Goal: Information Seeking & Learning: Learn about a topic

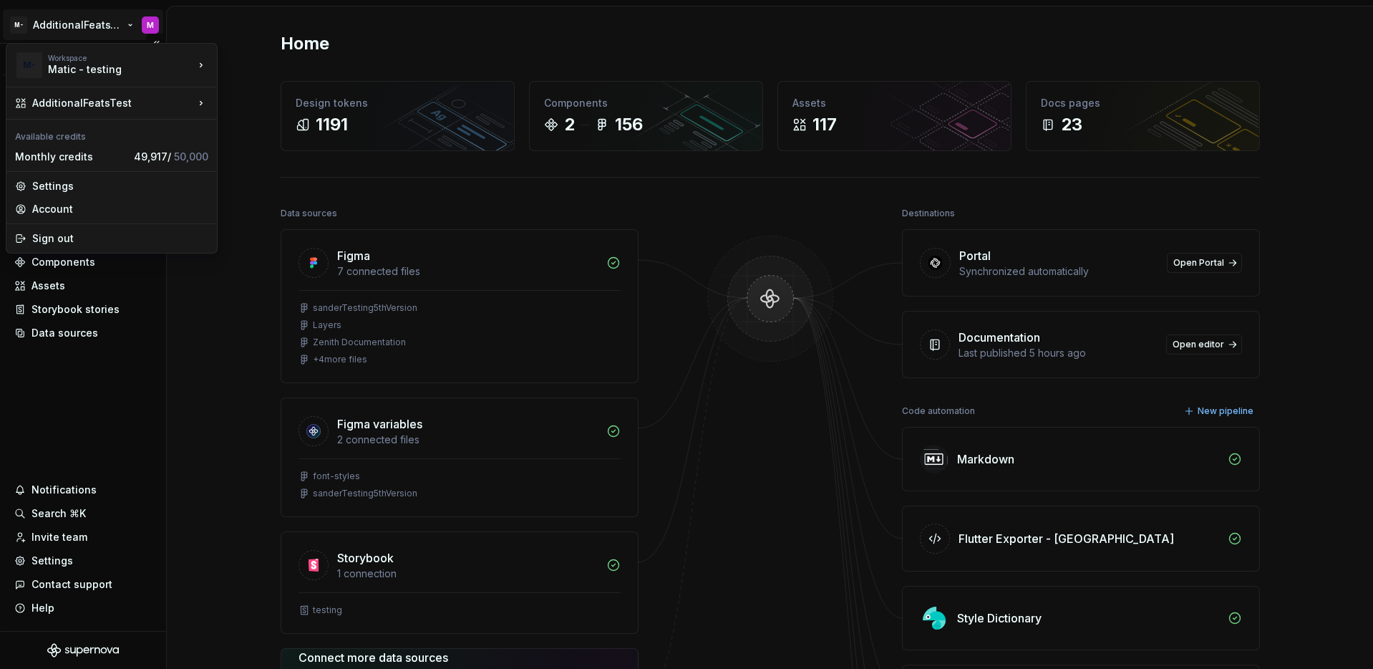
click at [69, 27] on html "M- AdditionalFeatsTest M Version Current draft Home Documentation Analytics Cod…" at bounding box center [686, 334] width 1373 height 669
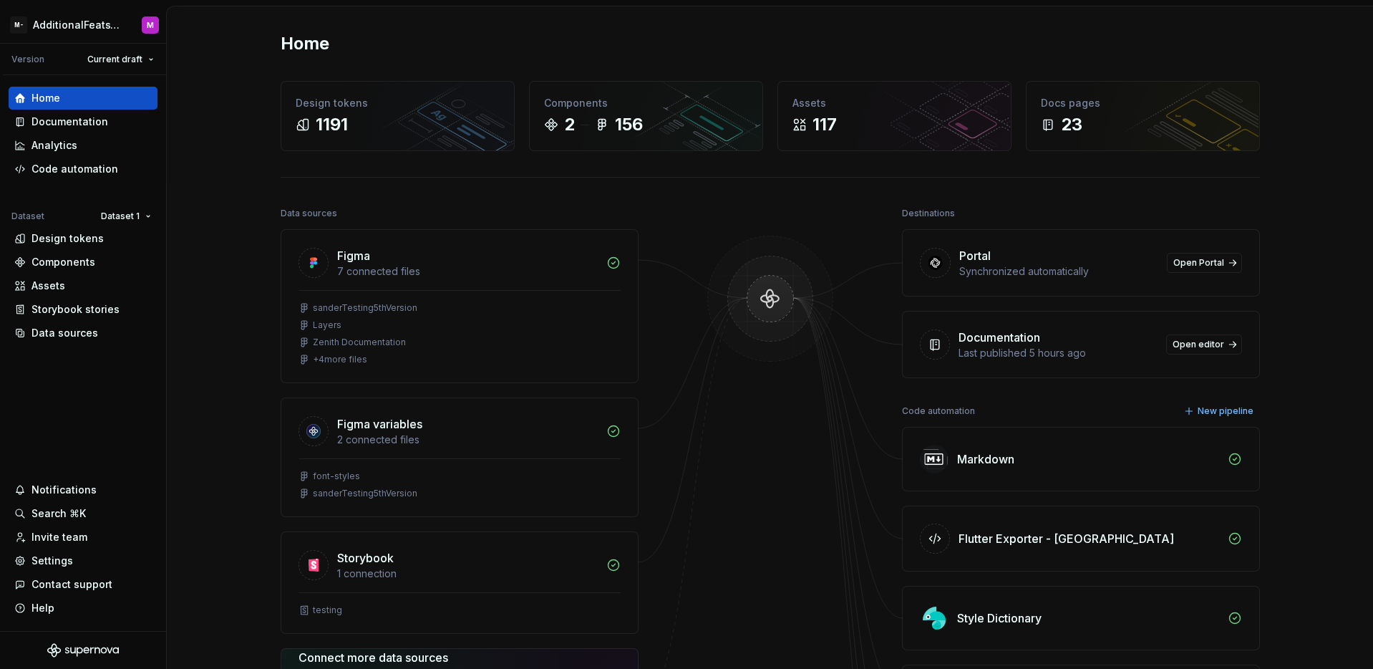
click at [94, 402] on html "M- AdditionalFeatsTest M Version Current draft Home Documentation Analytics Cod…" at bounding box center [686, 334] width 1373 height 669
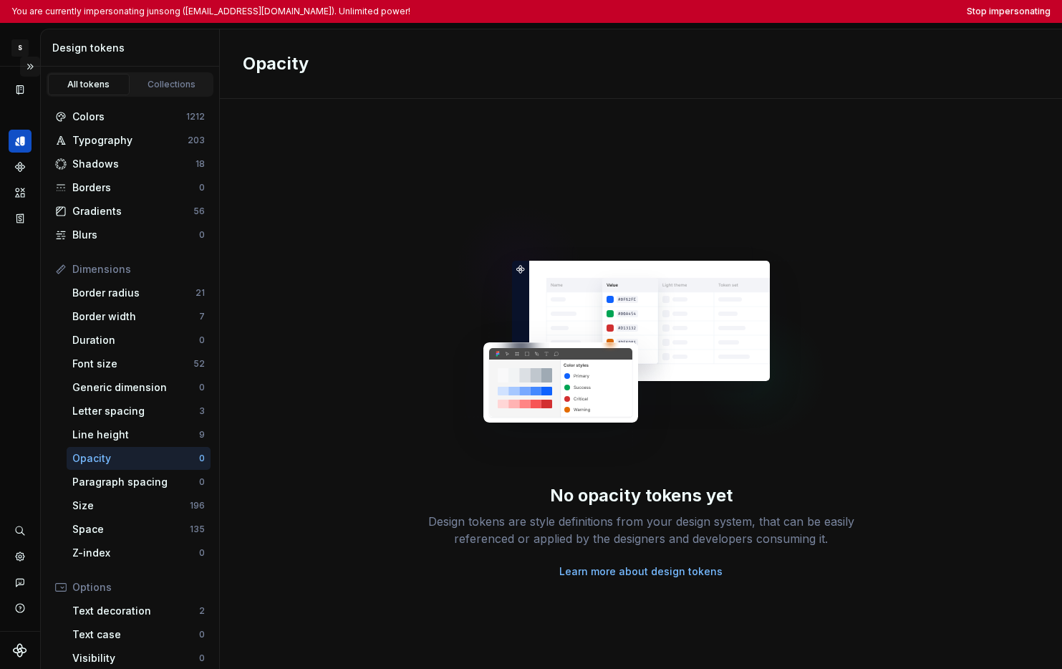
click at [29, 72] on button "Expand sidebar" at bounding box center [30, 67] width 20 height 20
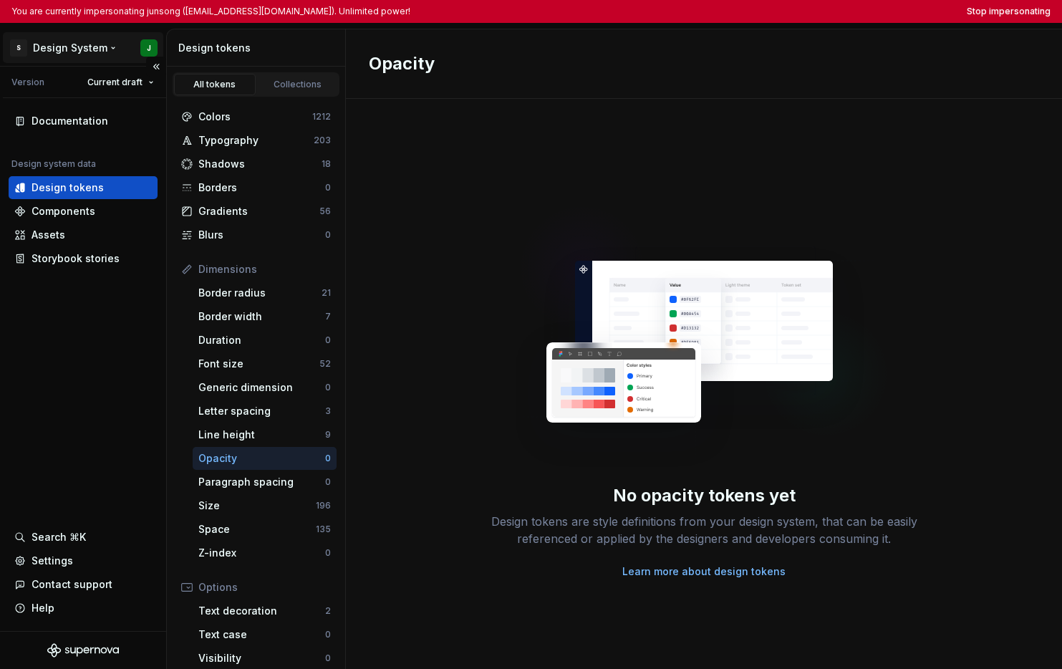
click at [84, 46] on html "You are currently impersonating junsong ([EMAIL_ADDRESS][DOMAIN_NAME]). Unlimit…" at bounding box center [531, 334] width 1062 height 669
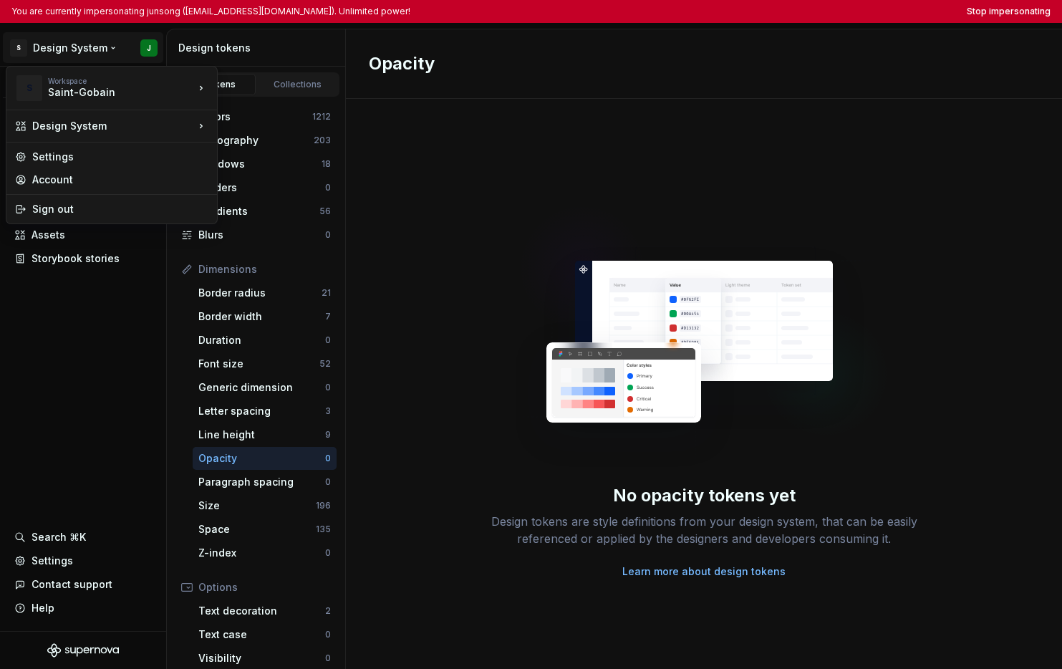
click at [84, 365] on html "You are currently impersonating junsong (junsong.dong@saint-gobain.com). Unlimi…" at bounding box center [531, 334] width 1062 height 669
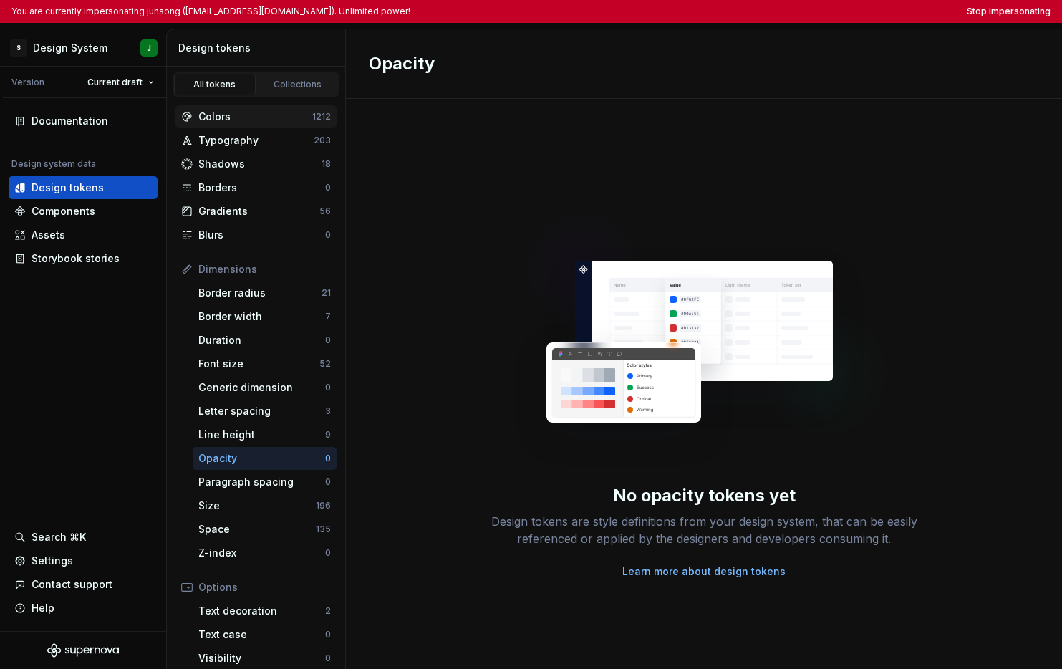
click at [261, 121] on div "Colors" at bounding box center [255, 117] width 114 height 14
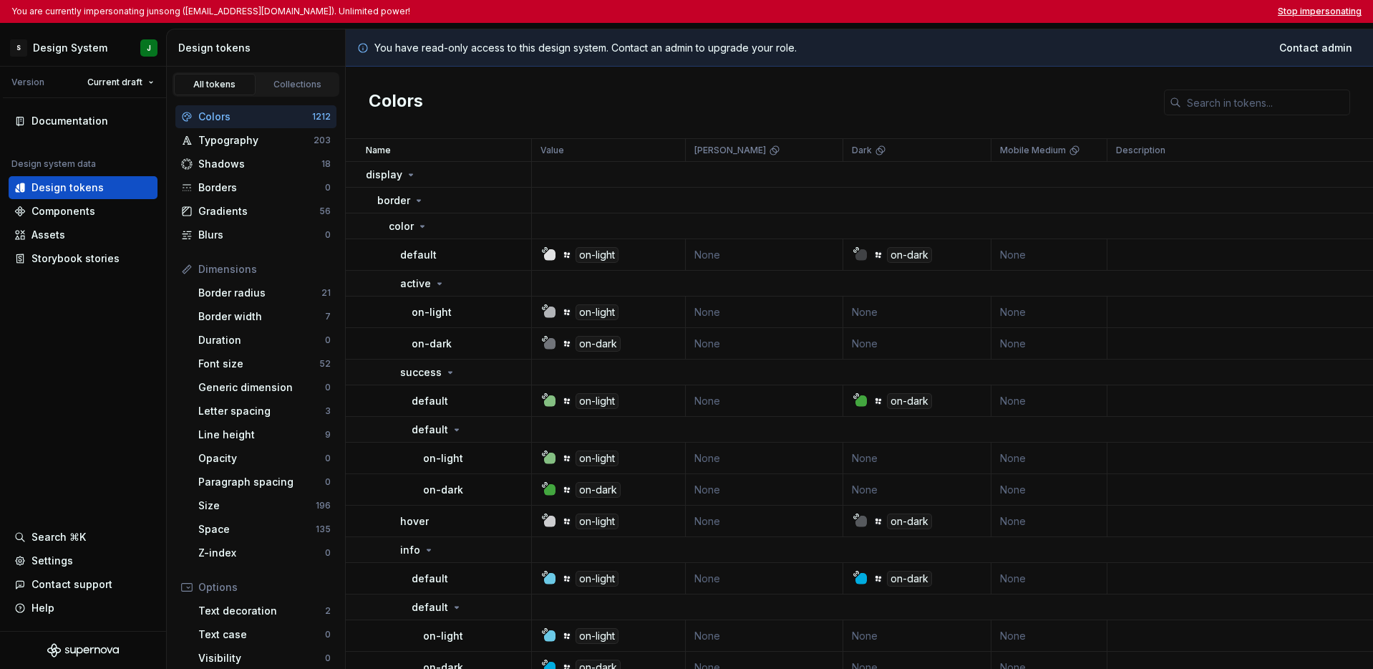
click at [1061, 11] on button "Stop impersonating" at bounding box center [1320, 11] width 84 height 11
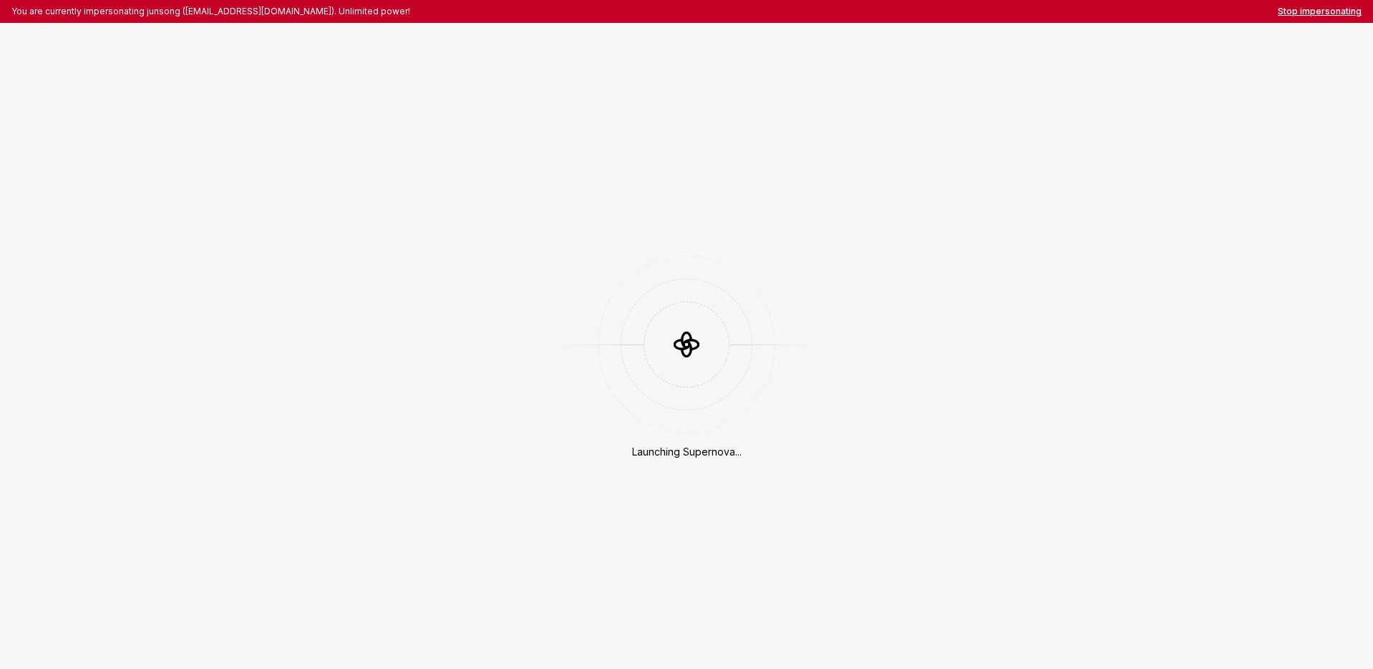
click at [1303, 11] on button "Stop impersonating" at bounding box center [1320, 11] width 84 height 11
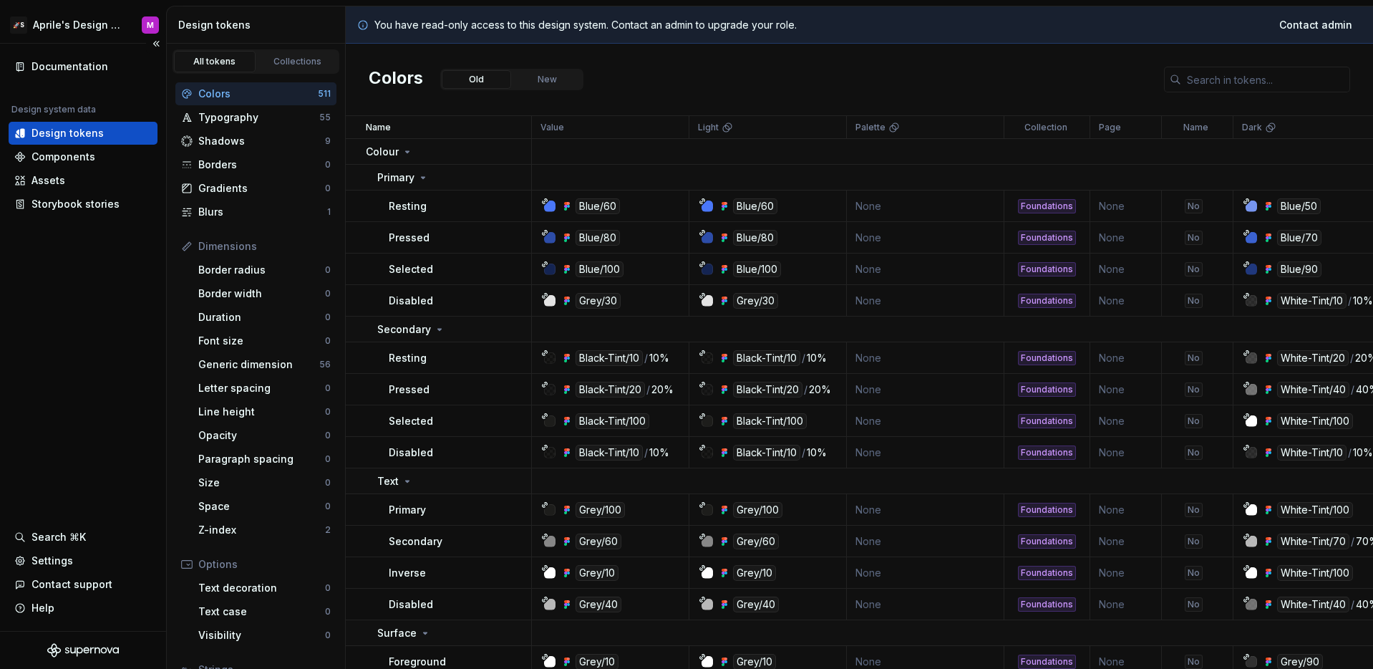
click at [61, 287] on div "Documentation Design system data Design tokens Components Assets Storybook stor…" at bounding box center [83, 337] width 166 height 587
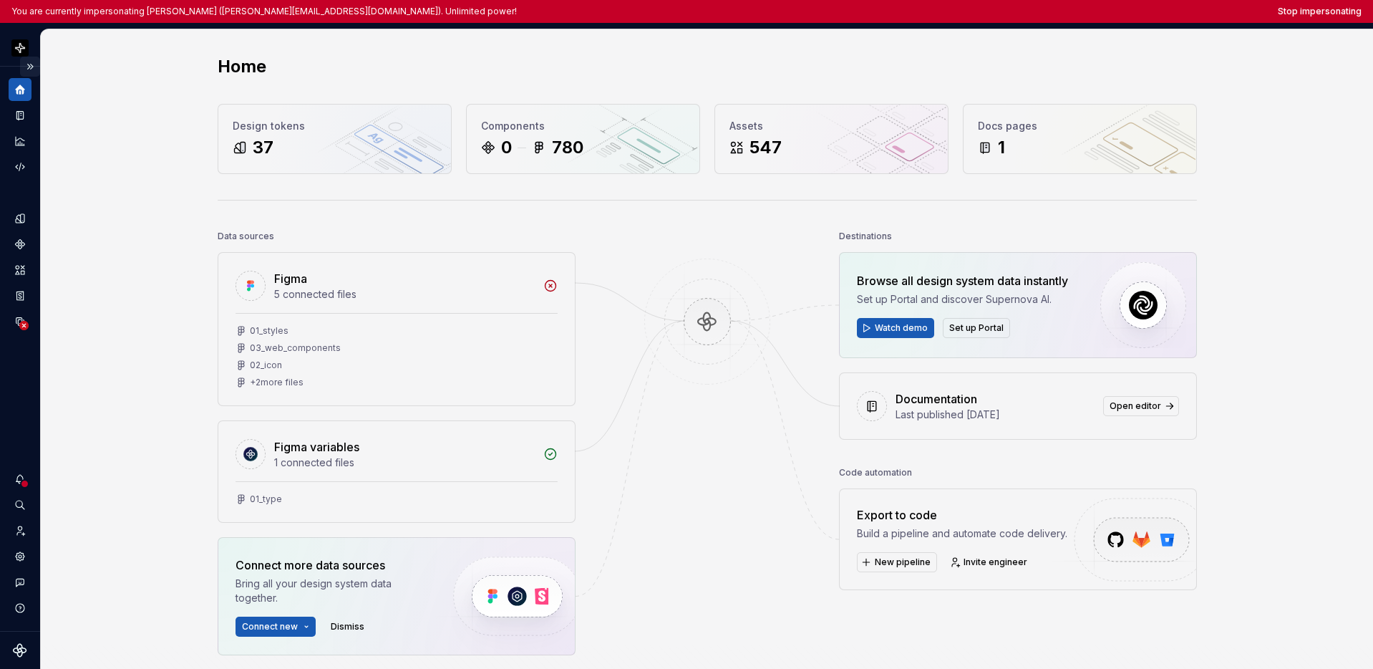
click at [29, 66] on button "Expand sidebar" at bounding box center [30, 67] width 20 height 20
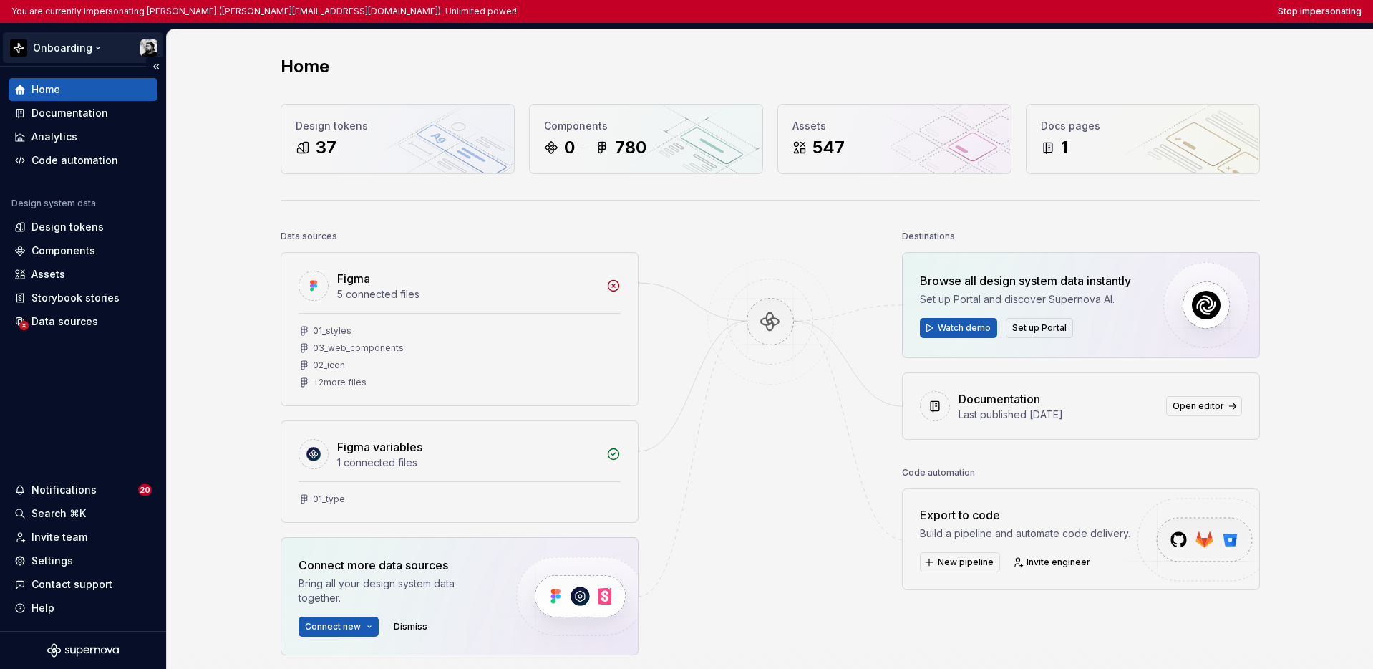
click at [40, 54] on html "You are currently impersonating [PERSON_NAME] ([PERSON_NAME][EMAIL_ADDRESS][DOM…" at bounding box center [686, 334] width 1373 height 669
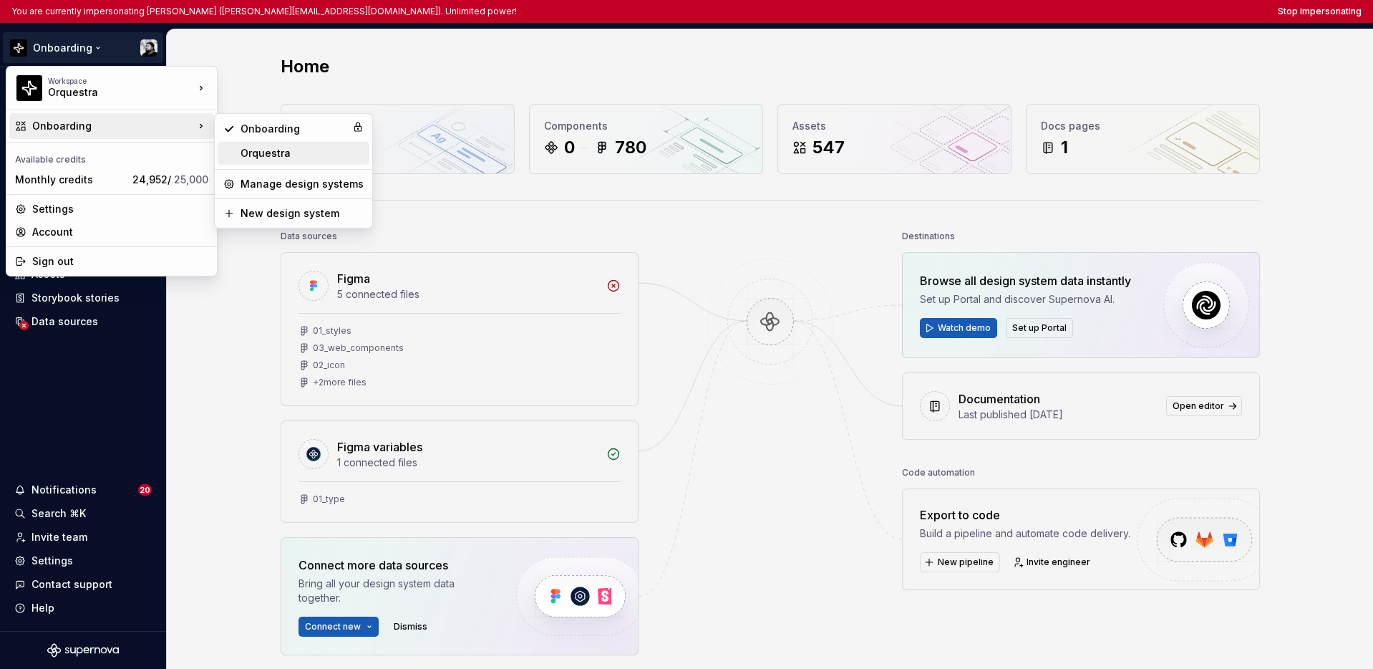
click at [261, 151] on div "Orquestra" at bounding box center [302, 153] width 123 height 14
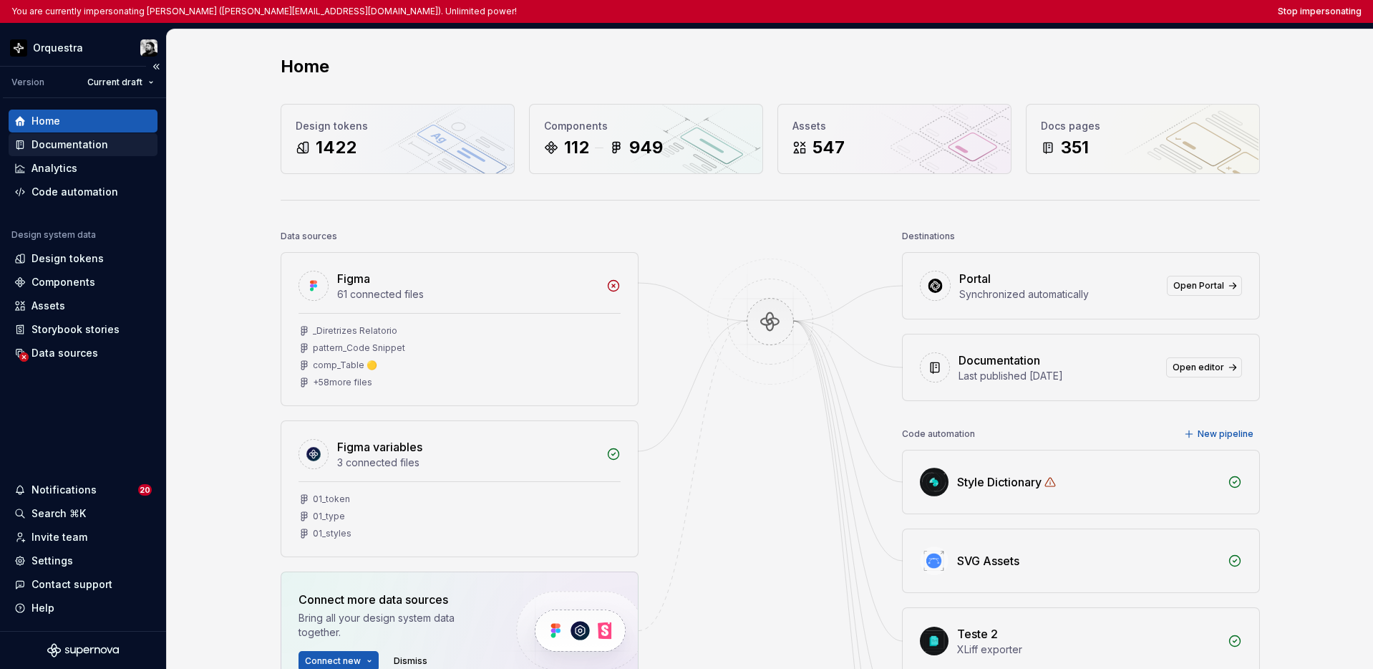
click at [74, 147] on div "Documentation" at bounding box center [70, 144] width 77 height 14
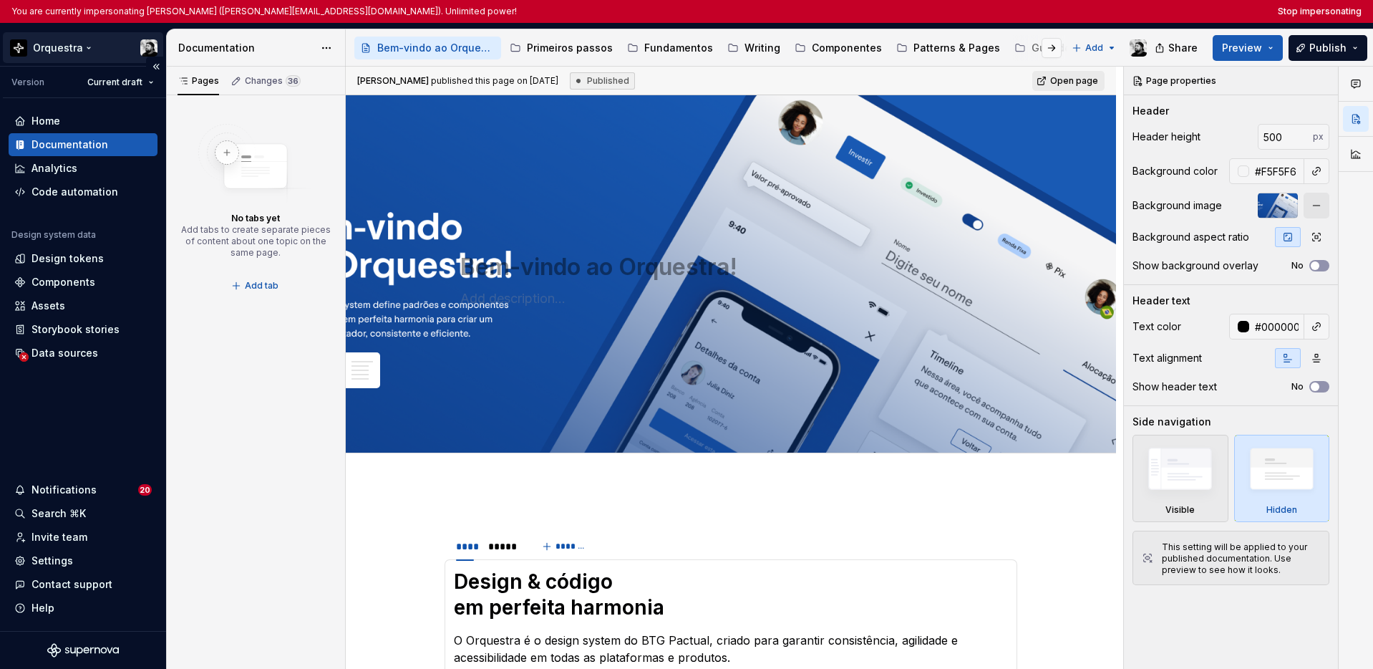
click at [54, 50] on html "You are currently impersonating Lucas Angelo Marim (lucas.marim@btgpactual.com)…" at bounding box center [686, 334] width 1373 height 669
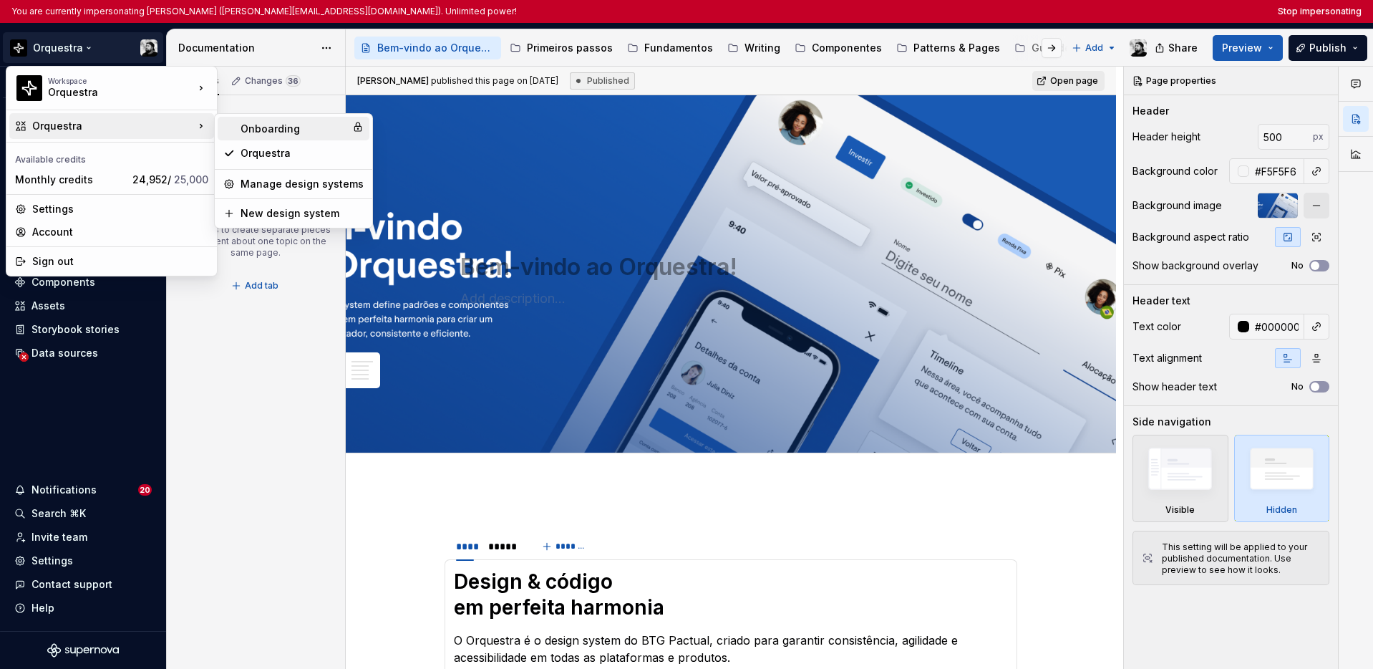
click at [246, 132] on div "Onboarding" at bounding box center [294, 129] width 106 height 14
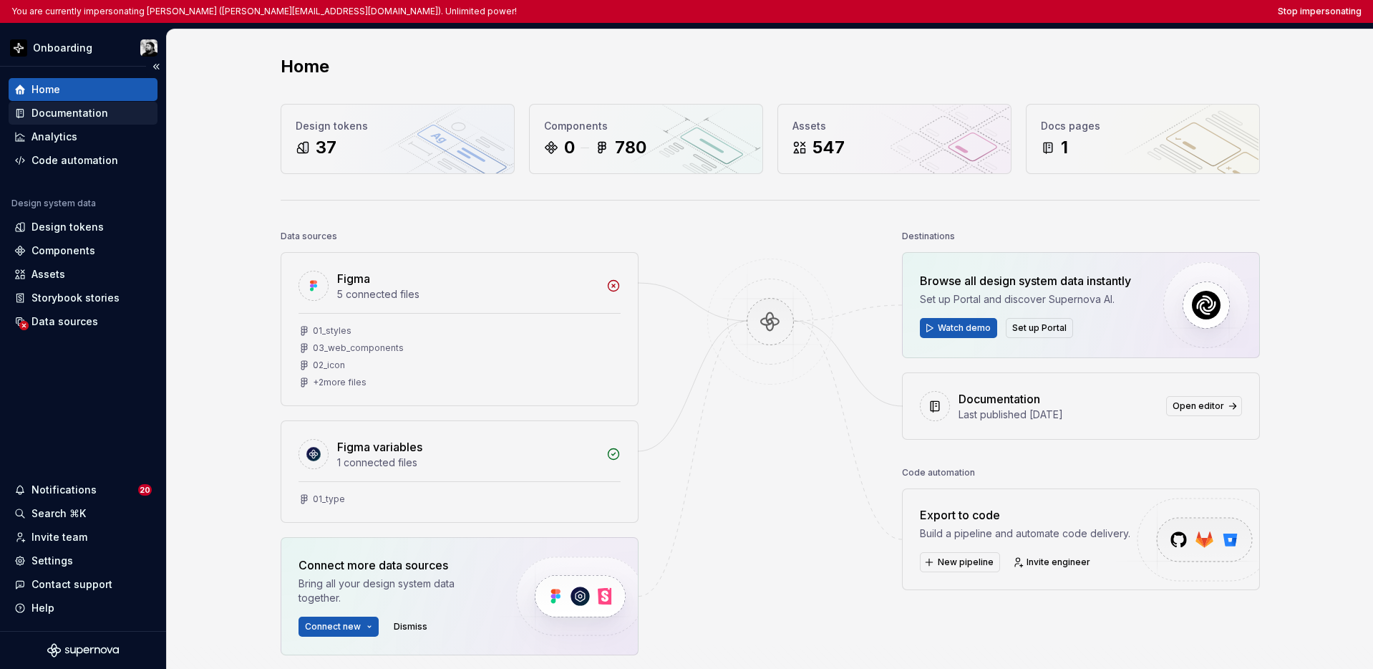
click at [95, 118] on div "Documentation" at bounding box center [70, 113] width 77 height 14
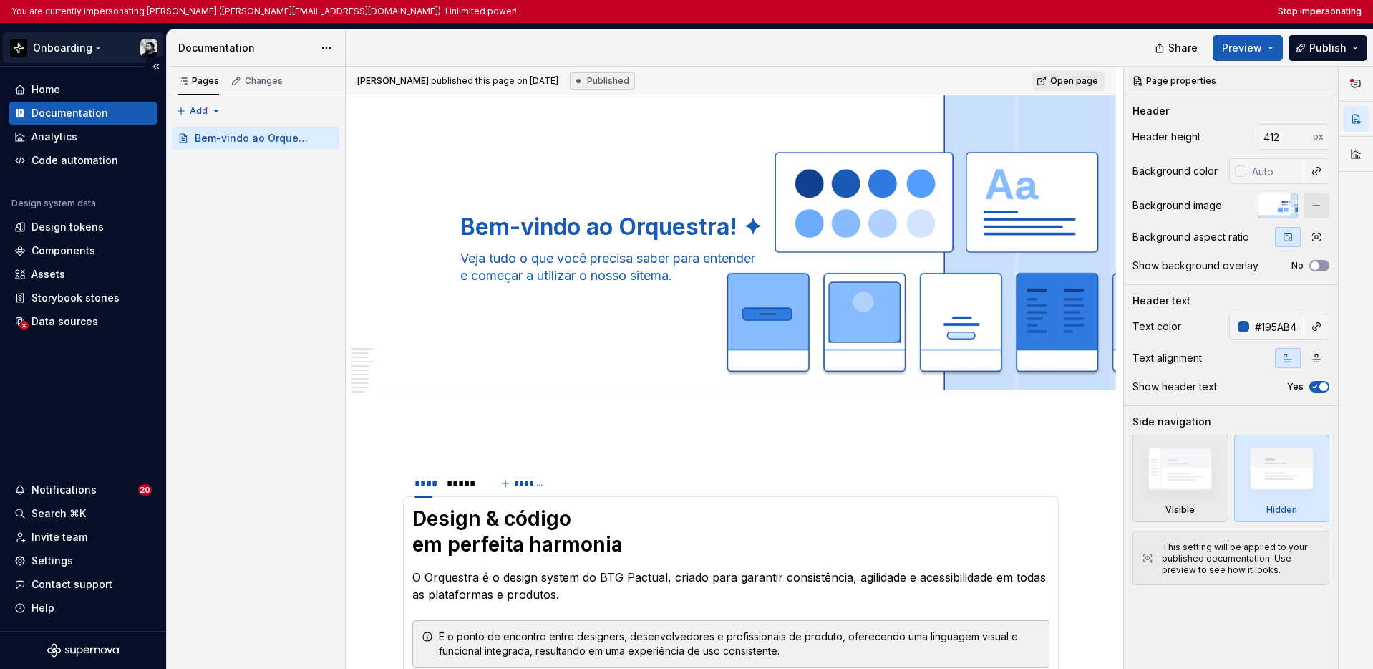
click at [62, 40] on html "You are currently impersonating Lucas Angelo Marim (lucas.marim@btgpactual.com)…" at bounding box center [686, 334] width 1373 height 669
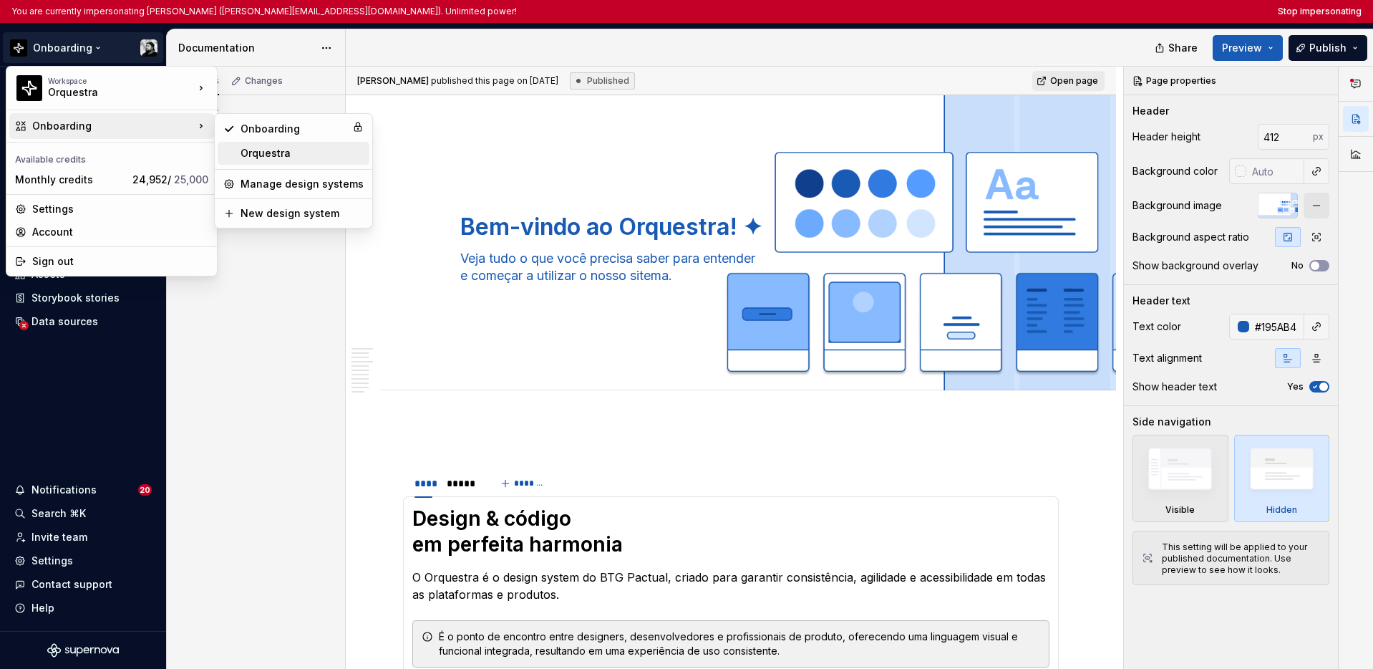
click at [244, 155] on div "Orquestra" at bounding box center [302, 153] width 123 height 14
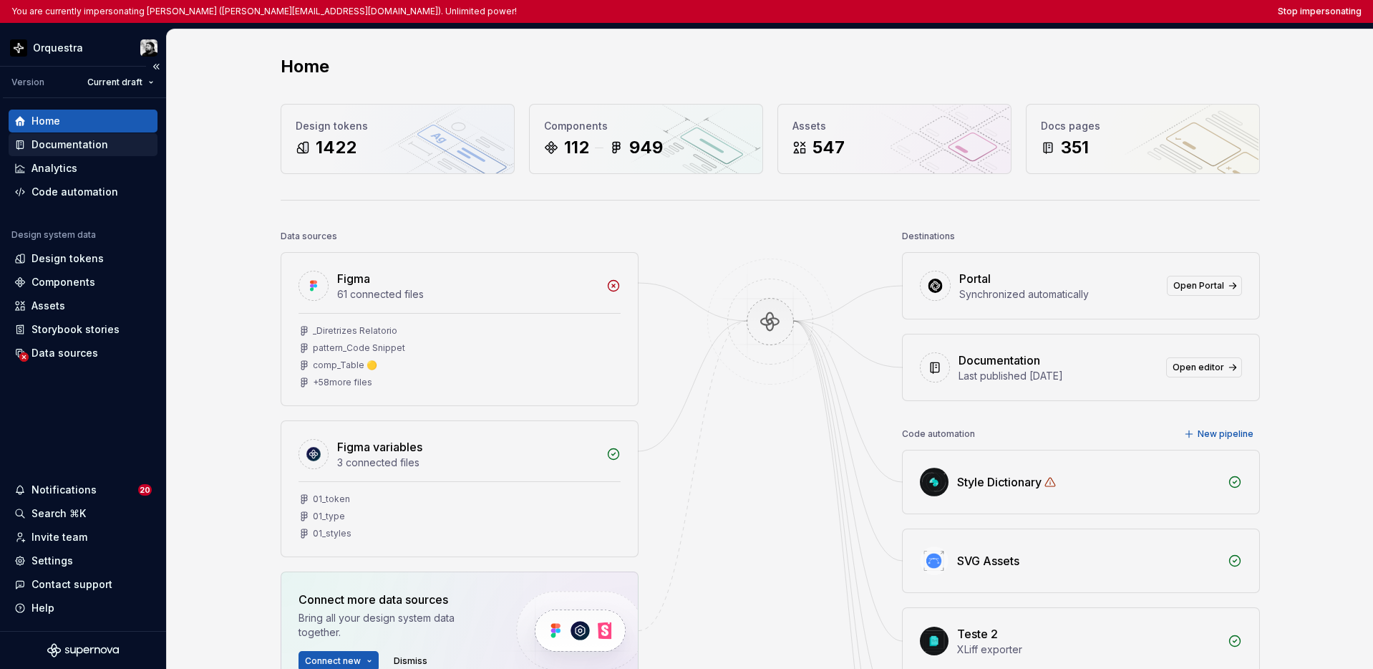
click at [100, 150] on div "Documentation" at bounding box center [70, 144] width 77 height 14
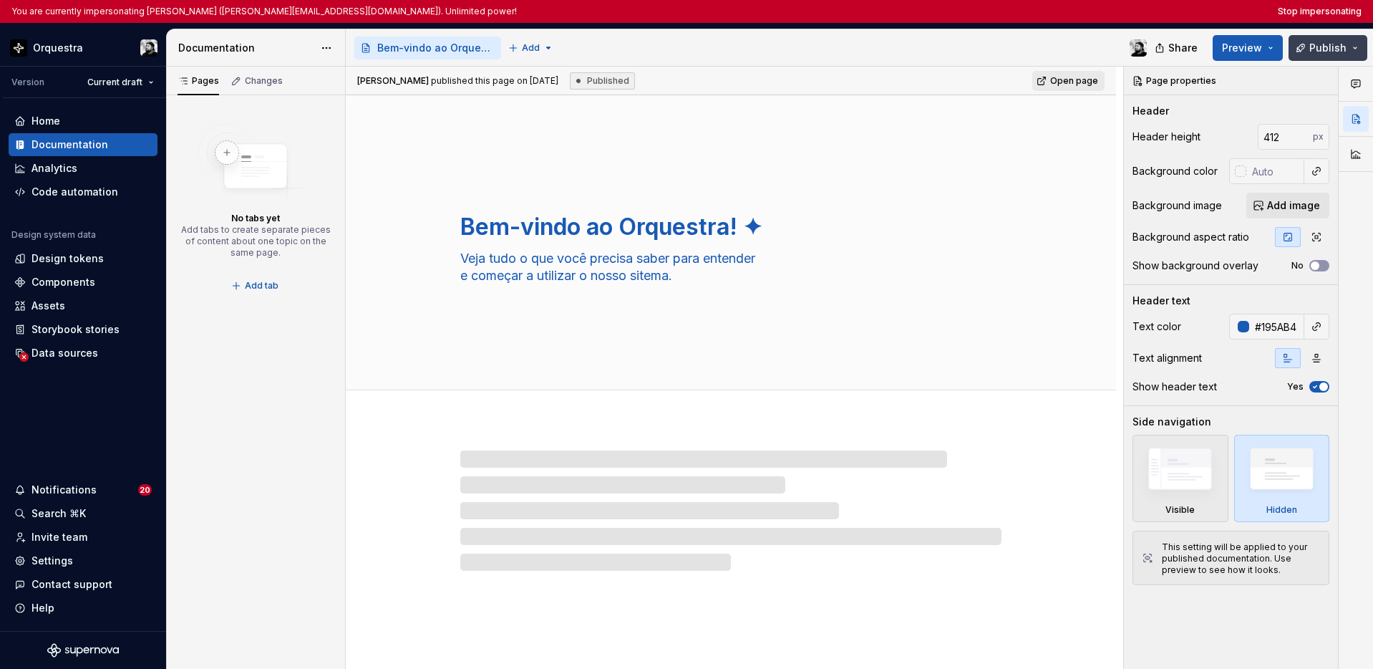
type textarea "*"
type textarea "Bem-vindo ao Orquestra!"
type input "500"
type input "#F5F5F6"
type input "#000000FF"
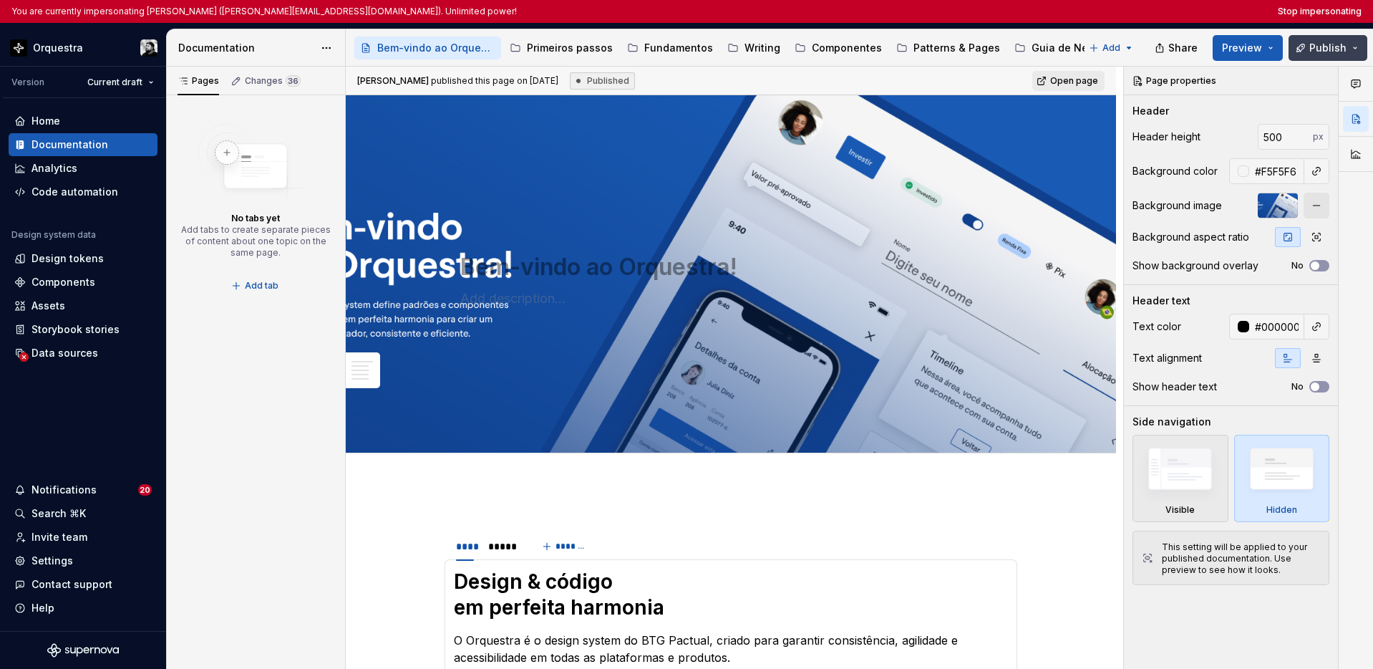
click at [1061, 52] on button "Publish" at bounding box center [1328, 48] width 79 height 26
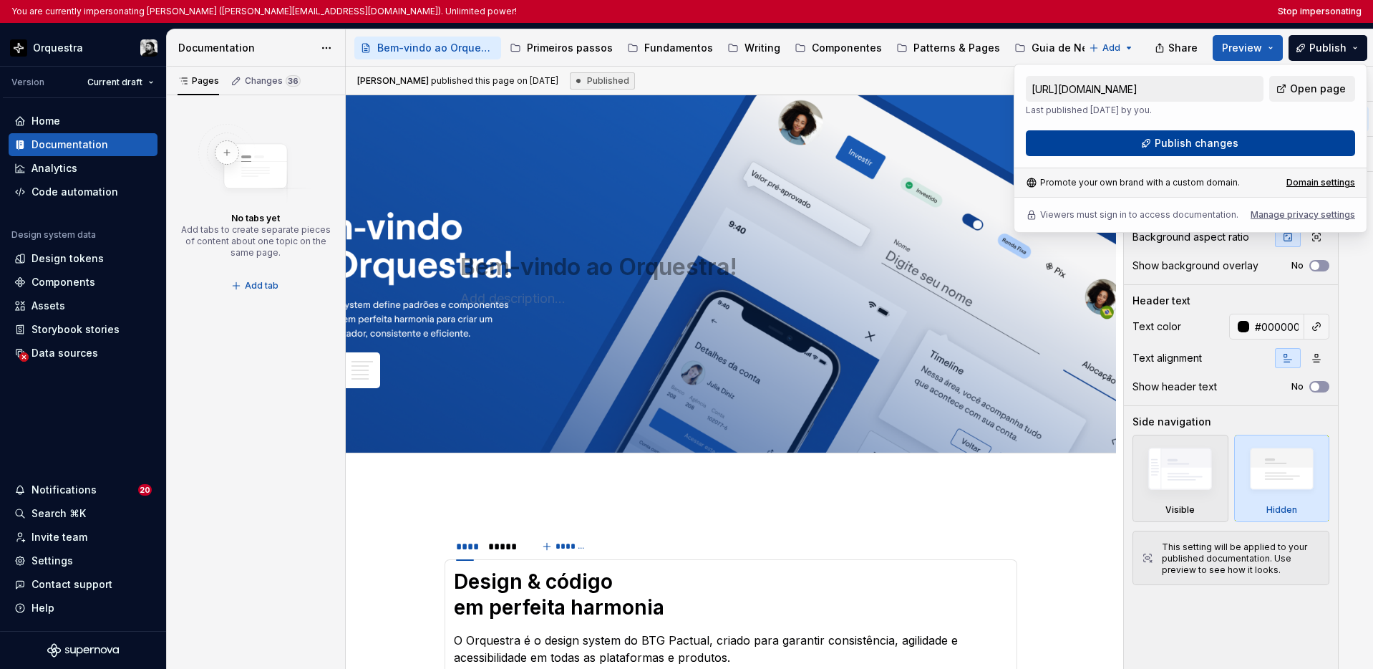
click at [1061, 147] on button "Publish changes" at bounding box center [1190, 143] width 329 height 26
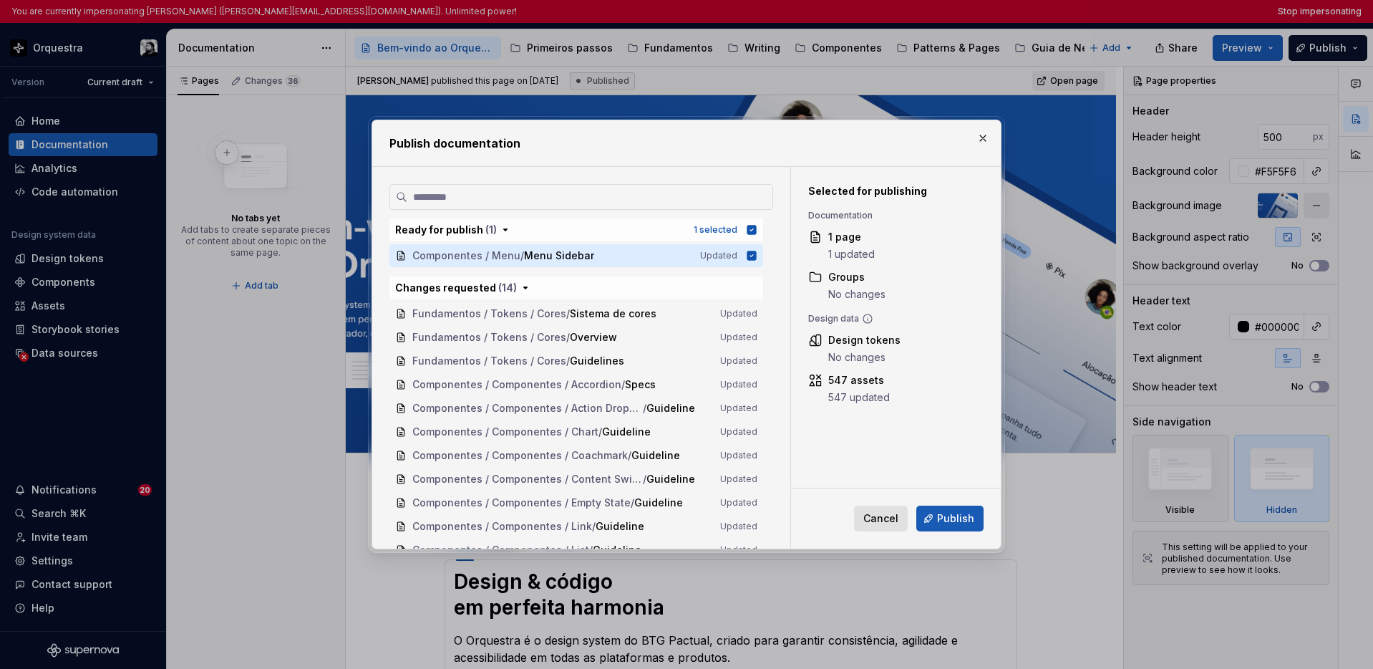
click at [881, 519] on span "Cancel" at bounding box center [880, 518] width 35 height 14
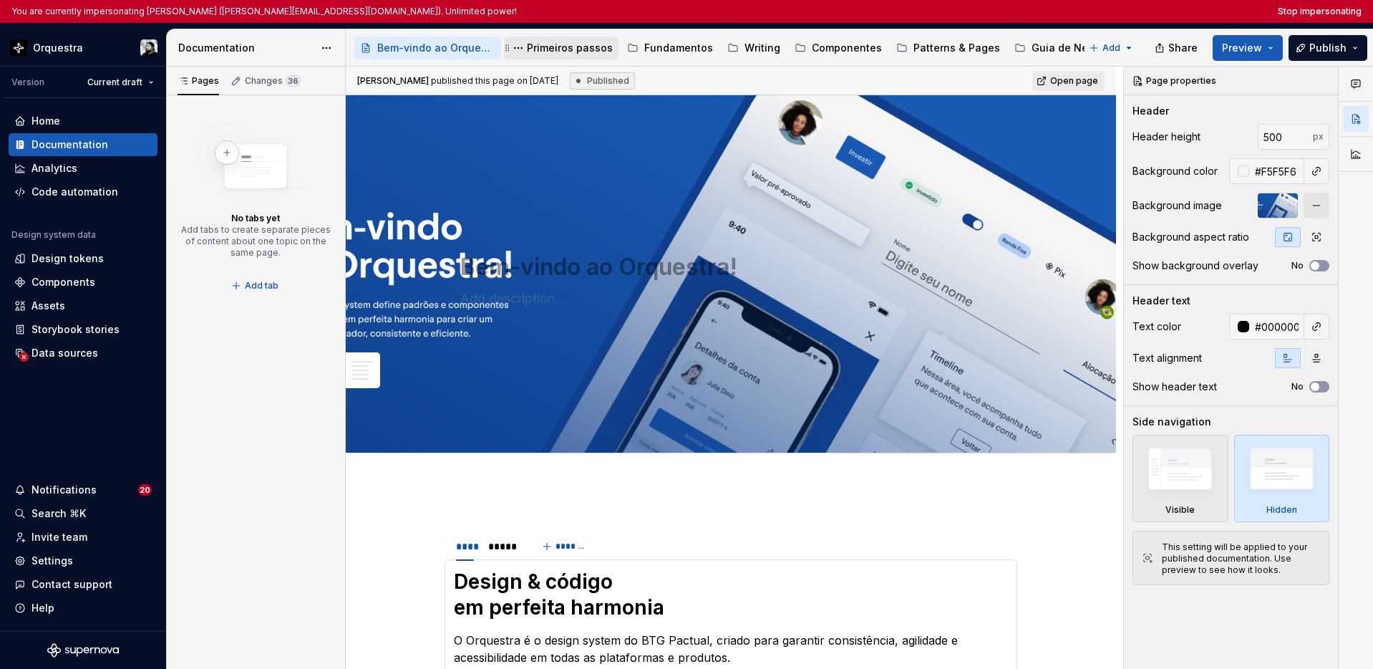
click at [567, 53] on div "Primeiros passos" at bounding box center [570, 48] width 86 height 14
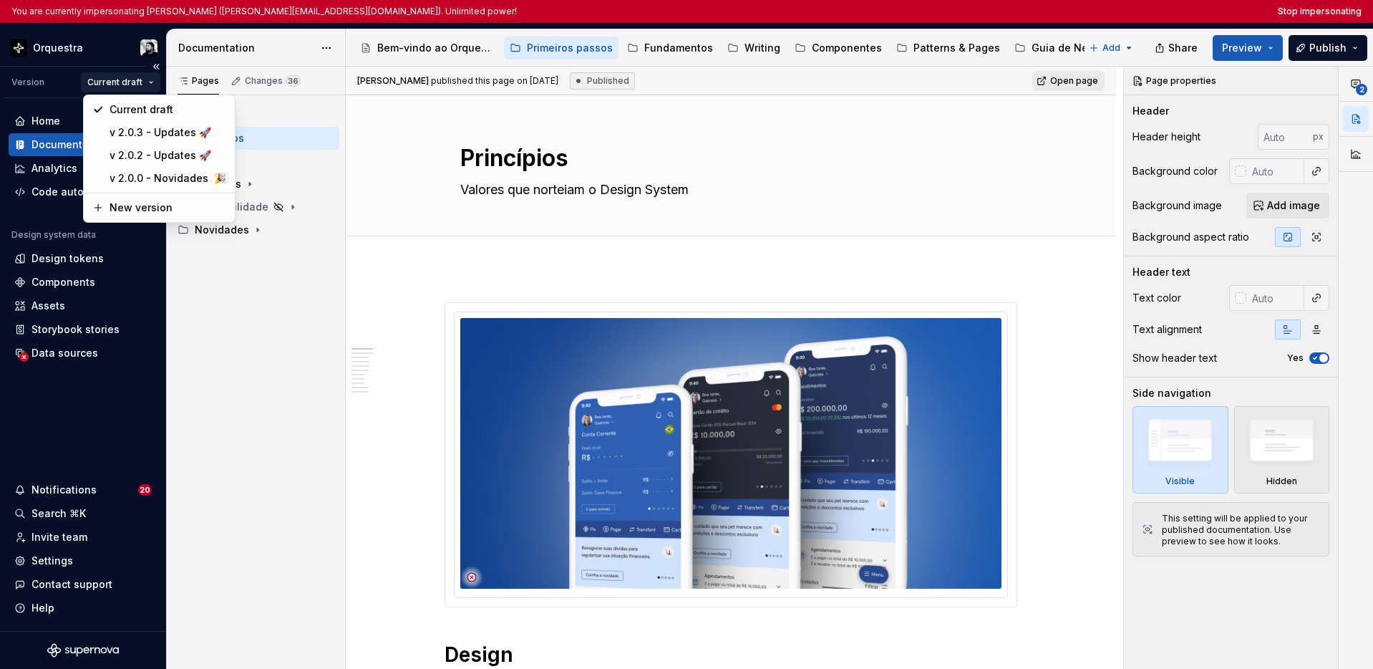
click at [110, 81] on html "You are currently impersonating Lucas Angelo Marim (lucas.marim@btgpactual.com)…" at bounding box center [686, 334] width 1373 height 669
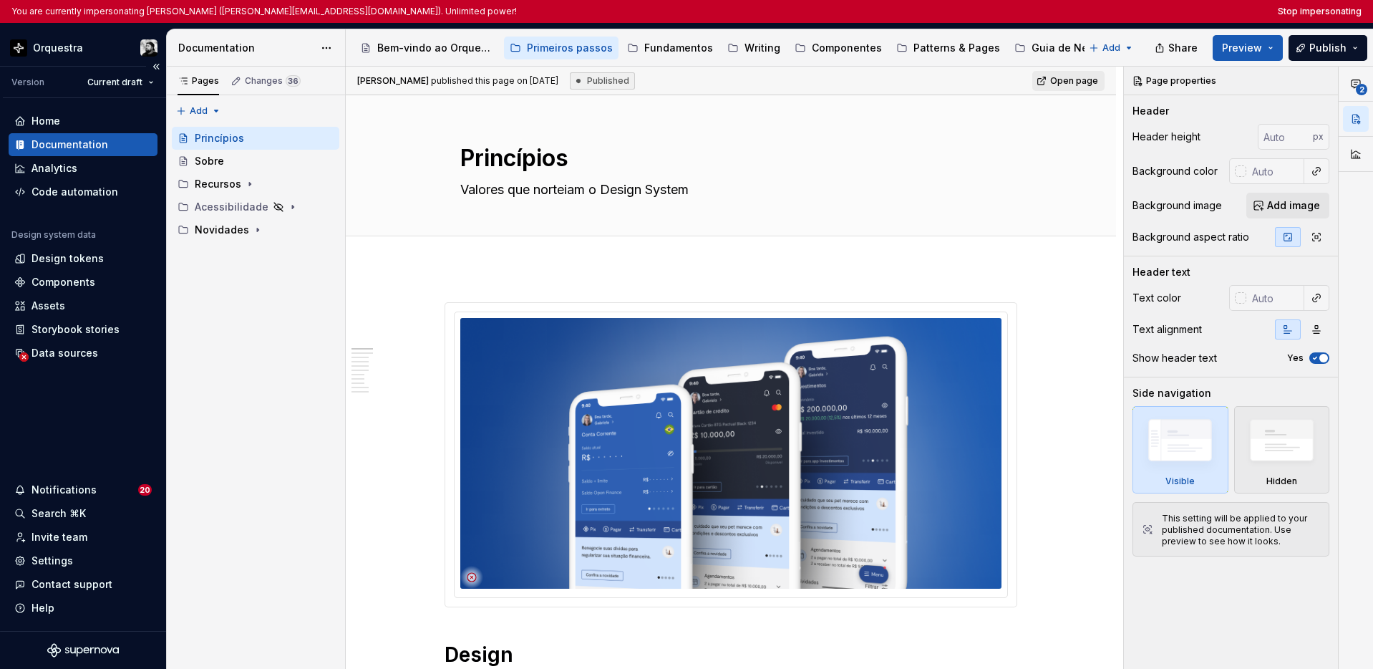
click at [117, 412] on html "You are currently impersonating Lucas Angelo Marim (lucas.marim@btgpactual.com)…" at bounding box center [686, 334] width 1373 height 669
click at [65, 47] on html "You are currently impersonating Lucas Angelo Marim (lucas.marim@btgpactual.com)…" at bounding box center [686, 334] width 1373 height 669
click at [277, 316] on div "Pages Changes 36 Add Accessibility guide for tree Page tree. Navigate the tree …" at bounding box center [255, 380] width 179 height 626
click at [236, 160] on div "Sobre" at bounding box center [264, 161] width 139 height 20
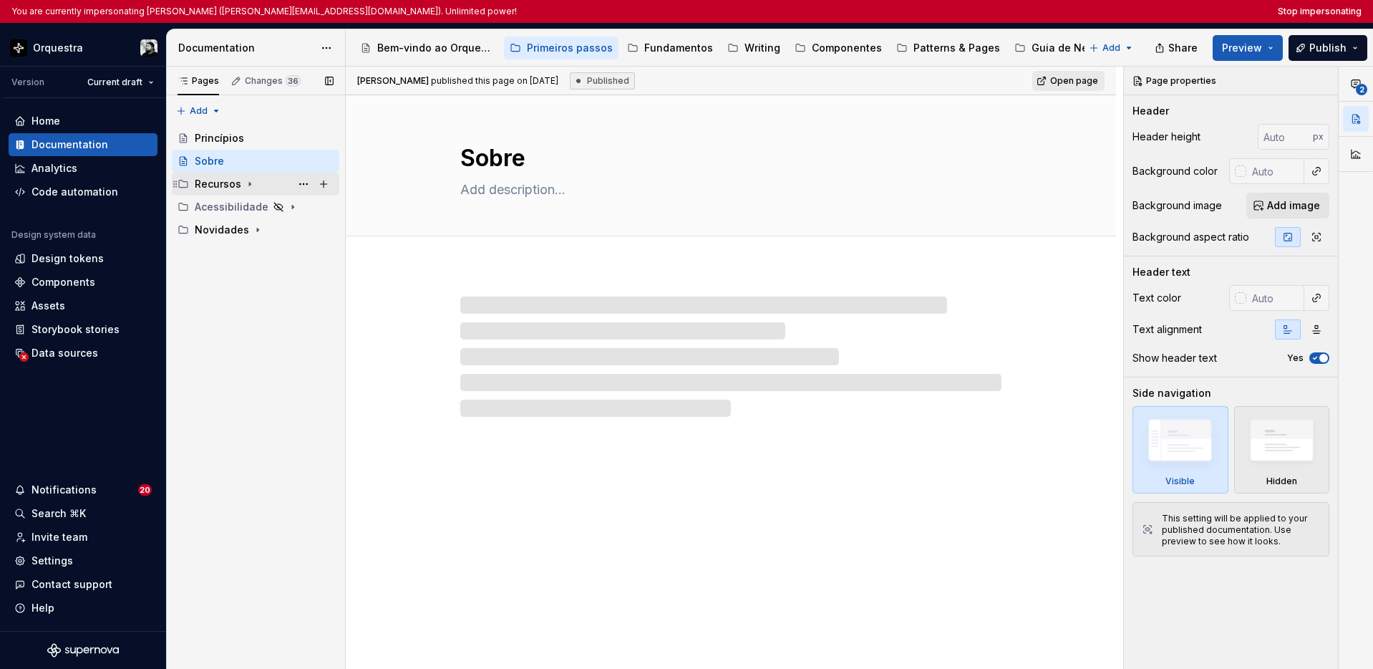
click at [241, 178] on div "Recursos" at bounding box center [264, 184] width 139 height 20
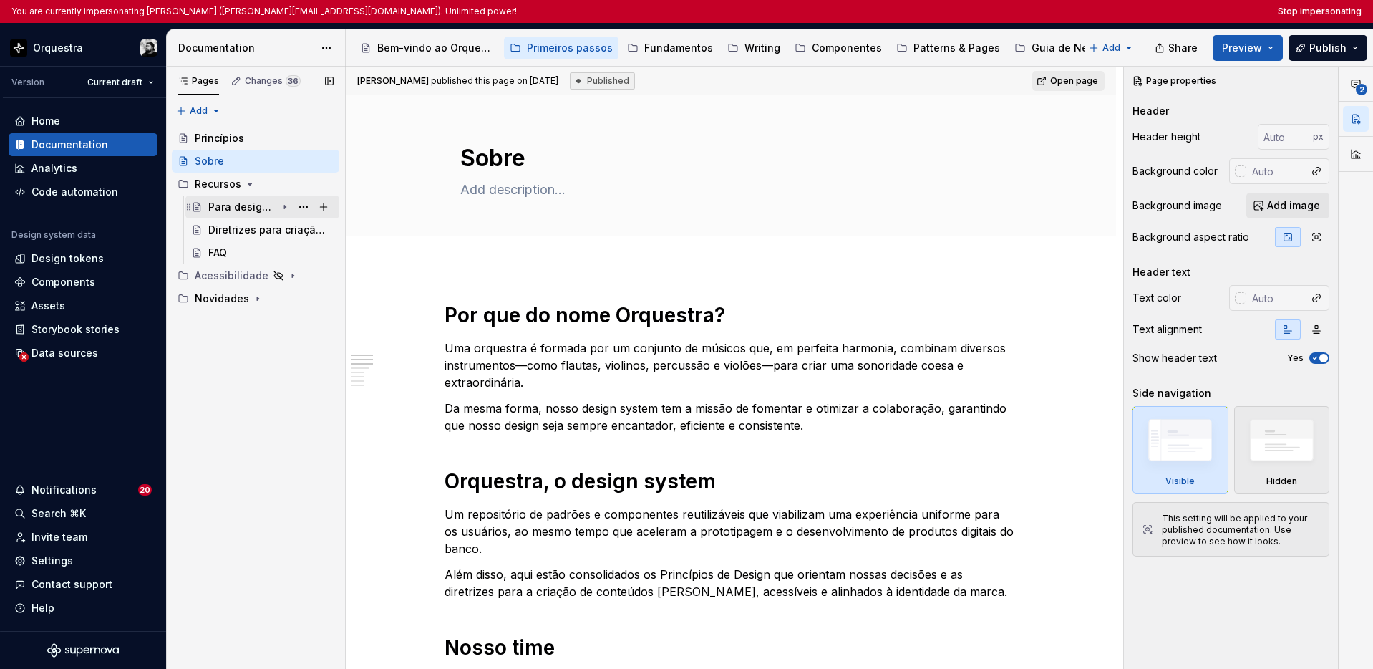
click at [244, 205] on div "Para designers" at bounding box center [242, 207] width 68 height 14
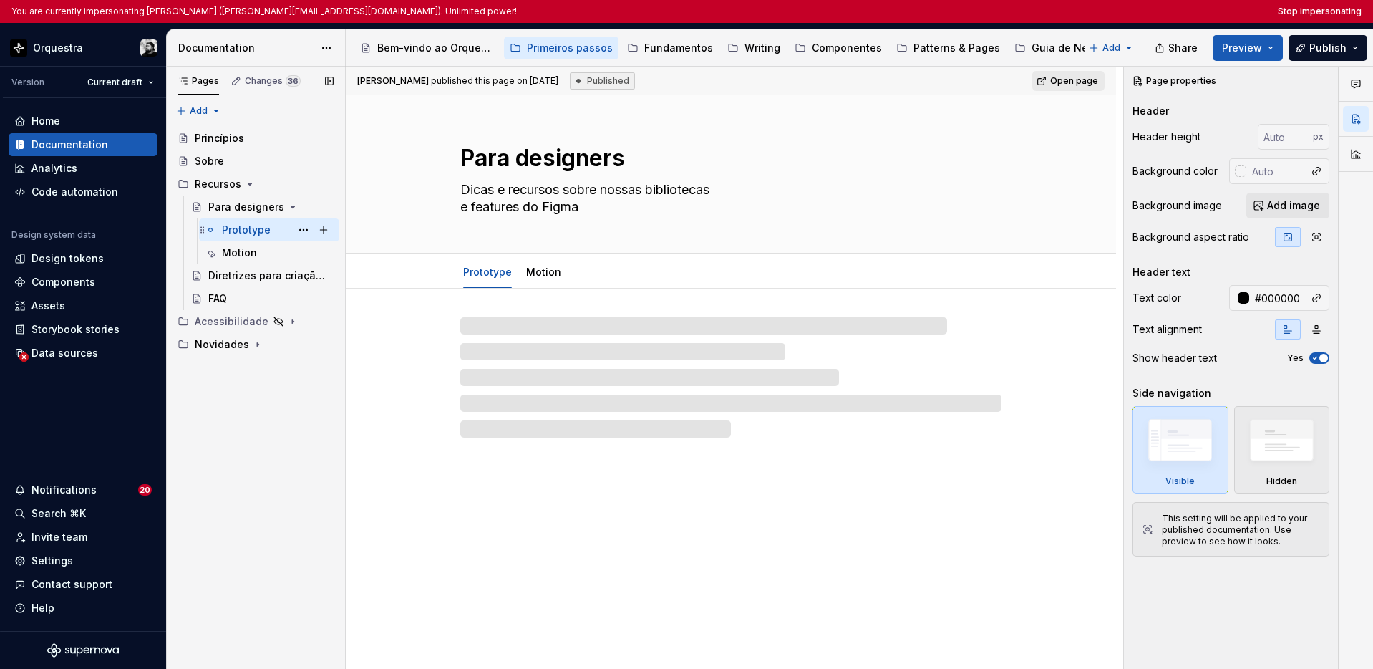
click at [243, 223] on div "Prototype" at bounding box center [246, 230] width 49 height 14
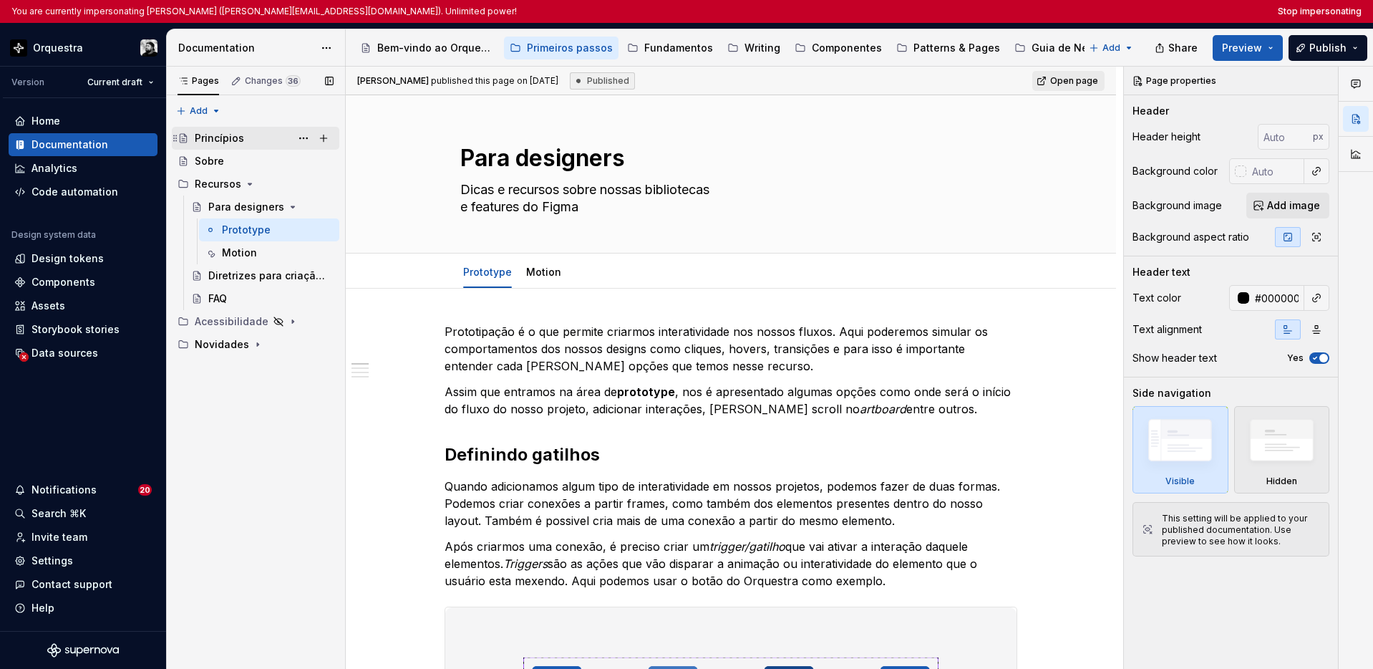
click at [248, 139] on div "Princípios" at bounding box center [264, 138] width 139 height 20
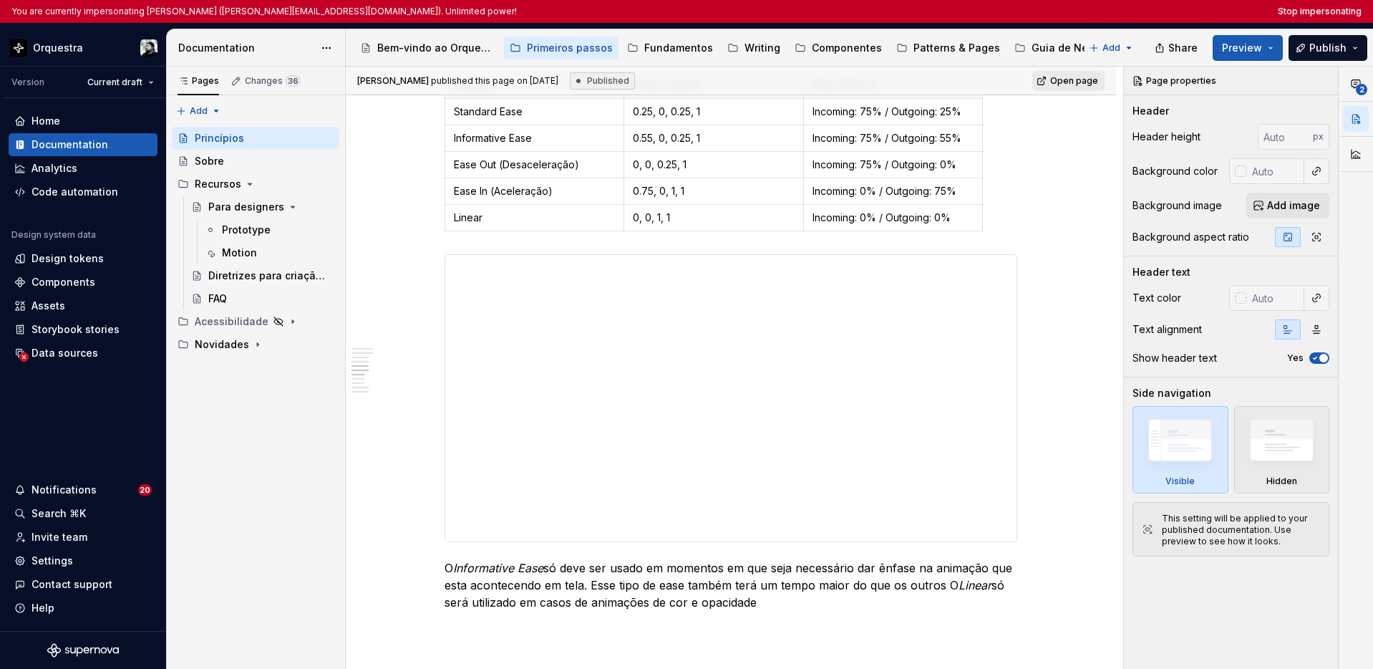
scroll to position [2923, 0]
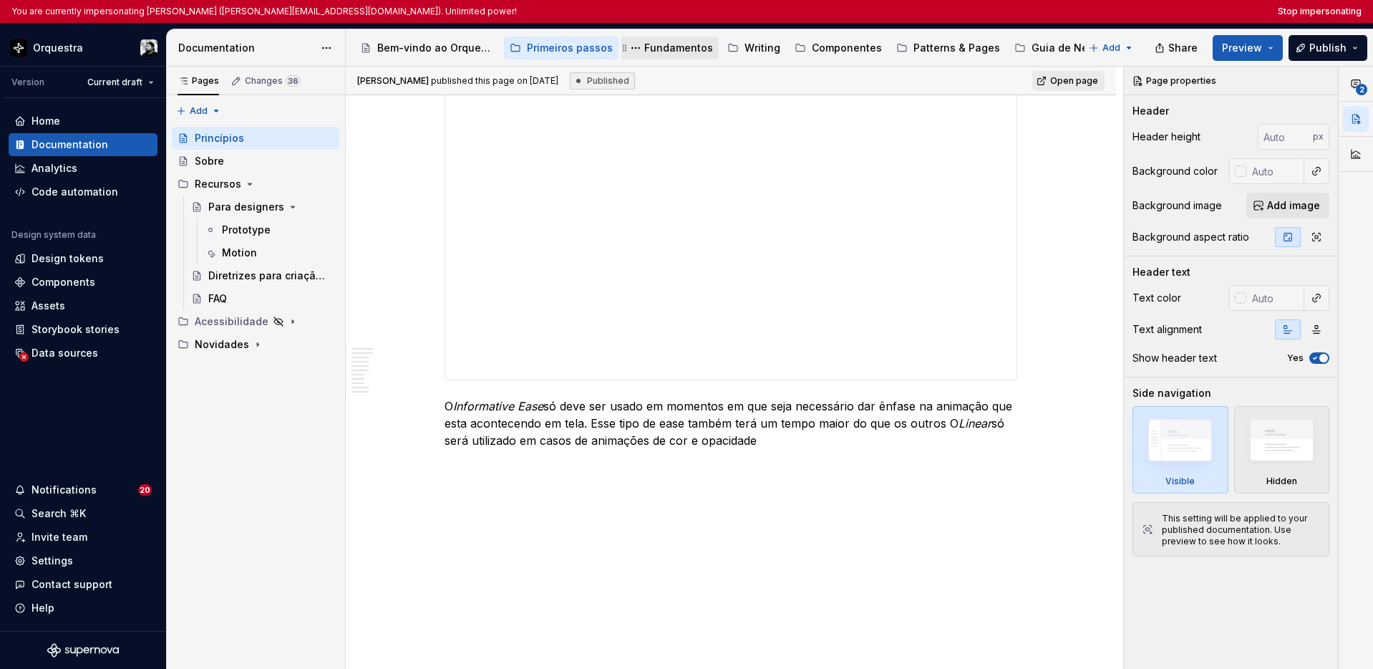
click at [678, 47] on div "Fundamentos" at bounding box center [678, 48] width 69 height 14
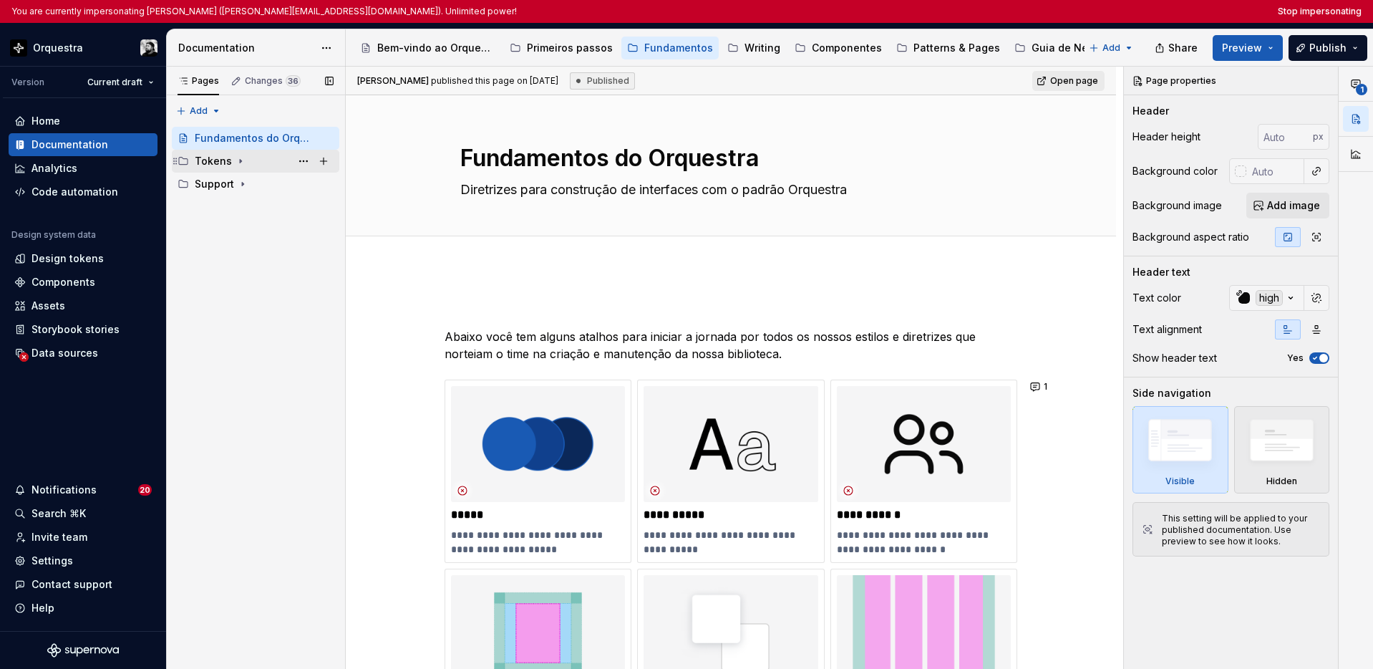
click at [238, 165] on icon "Page tree" at bounding box center [240, 160] width 11 height 11
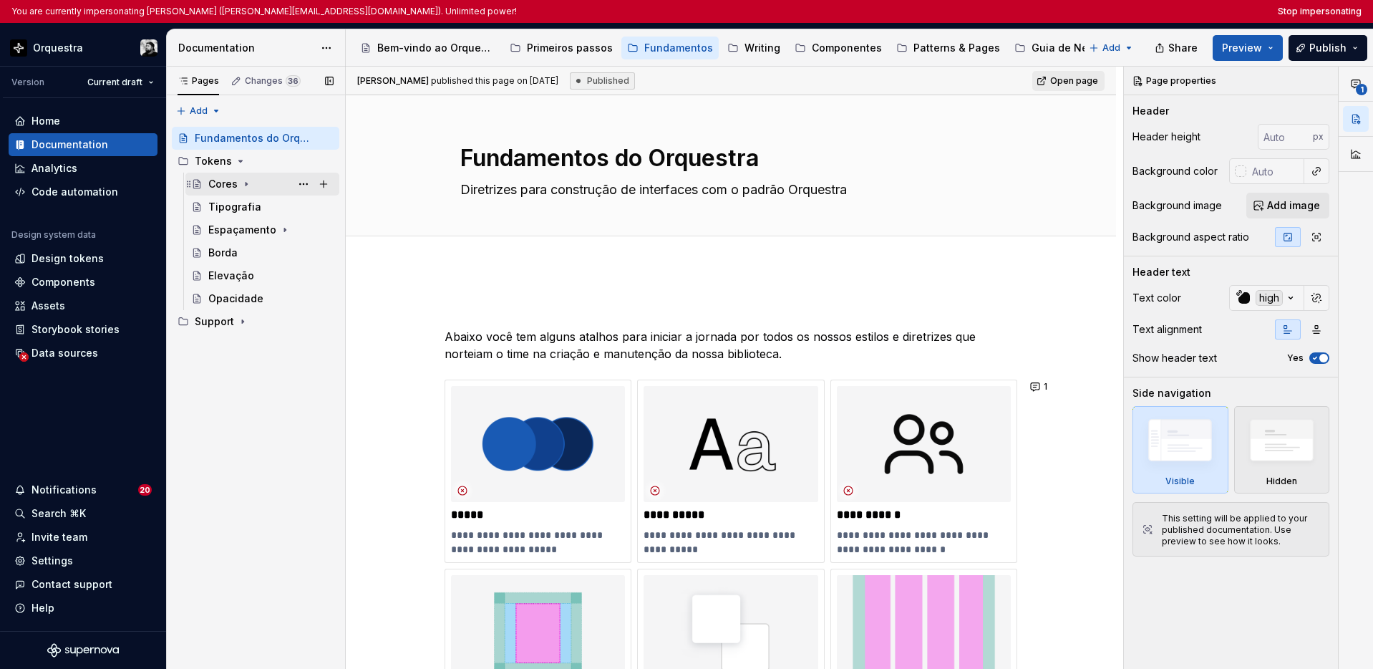
click at [229, 188] on div "Cores" at bounding box center [222, 184] width 29 height 14
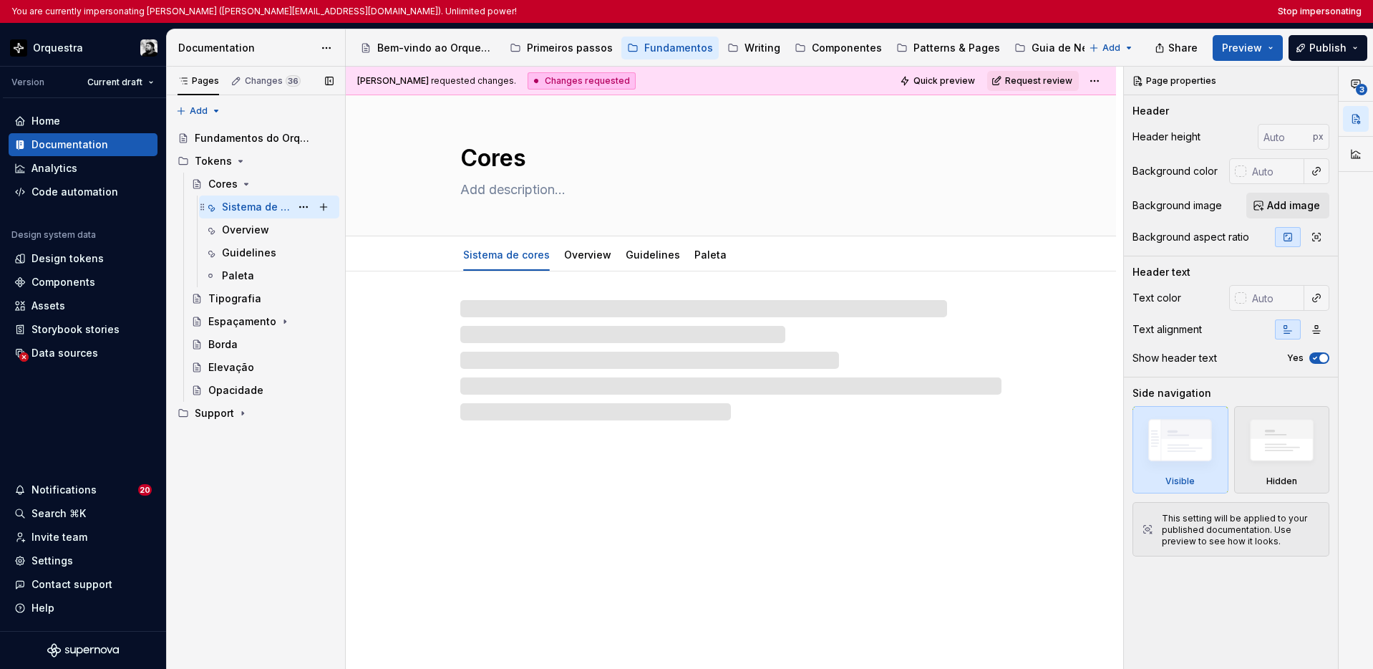
click at [236, 204] on div "Sistema de cores" at bounding box center [256, 207] width 69 height 14
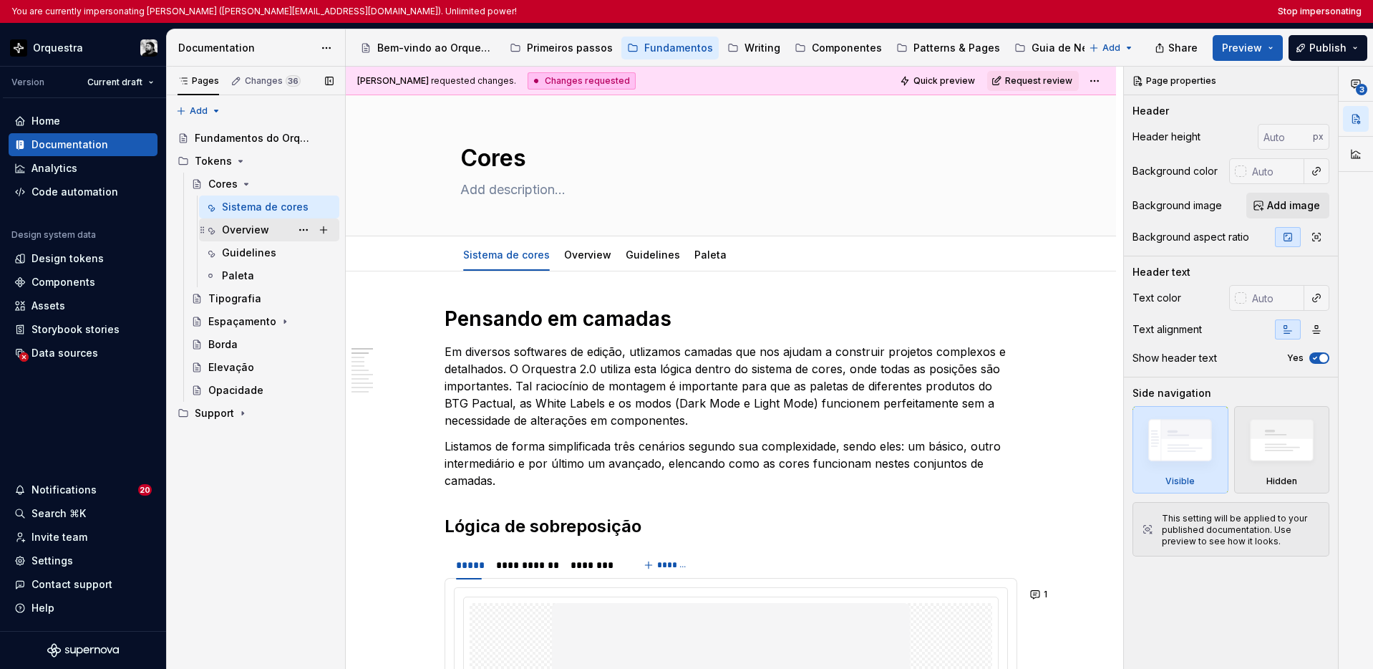
click at [246, 228] on div "Overview" at bounding box center [245, 230] width 47 height 14
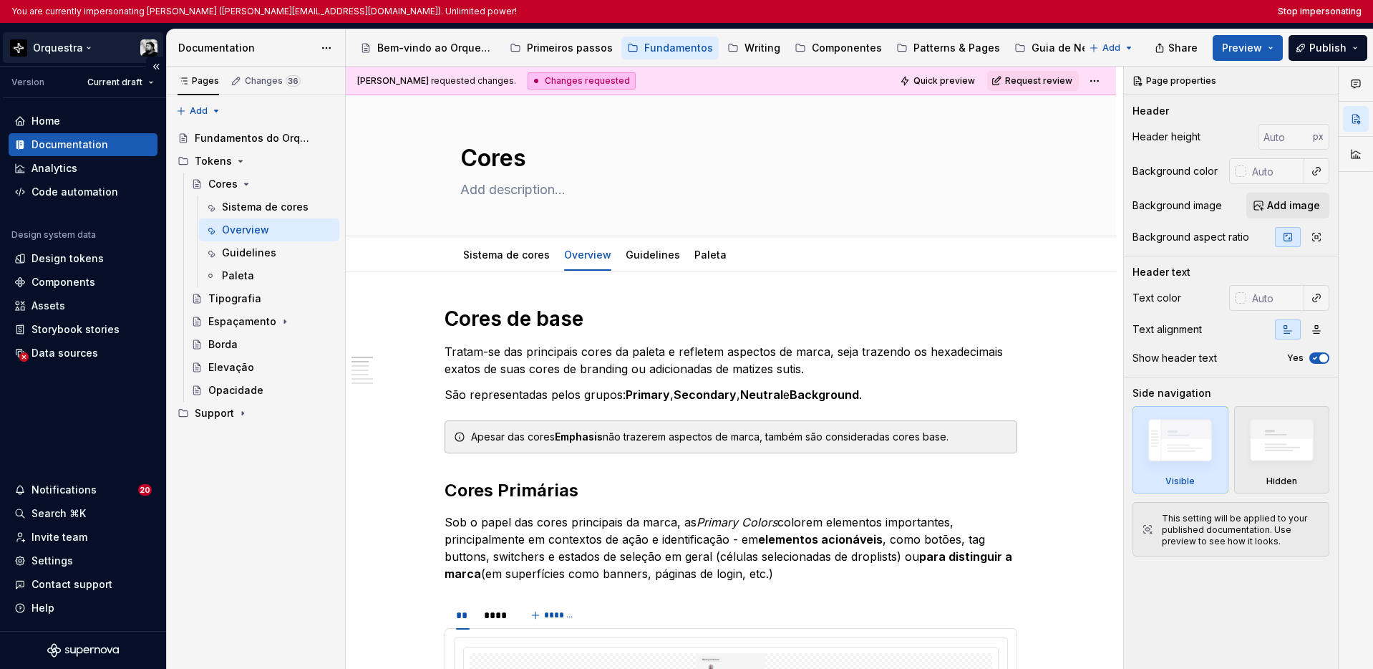
click at [72, 52] on html "You are currently impersonating Lucas Angelo Marim (lucas.marim@btgpactual.com)…" at bounding box center [686, 334] width 1373 height 669
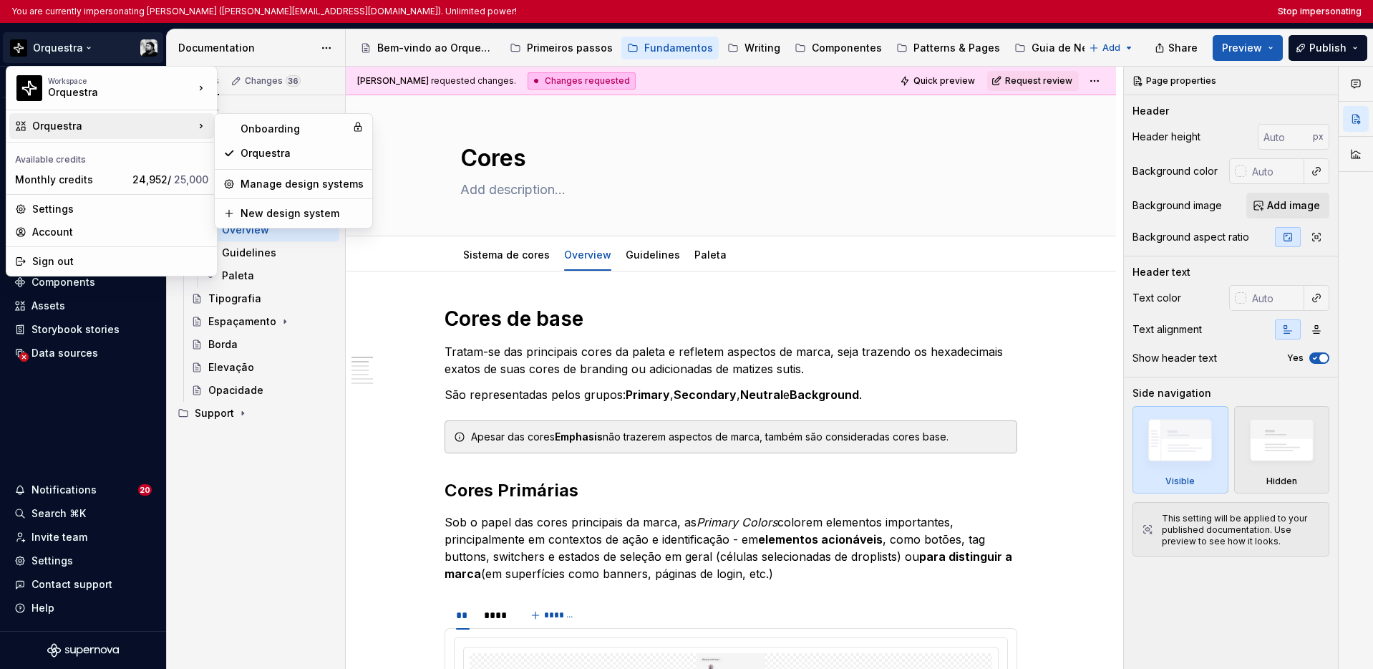
click at [113, 410] on html "You are currently impersonating Lucas Angelo Marim (lucas.marim@btgpactual.com)…" at bounding box center [686, 334] width 1373 height 669
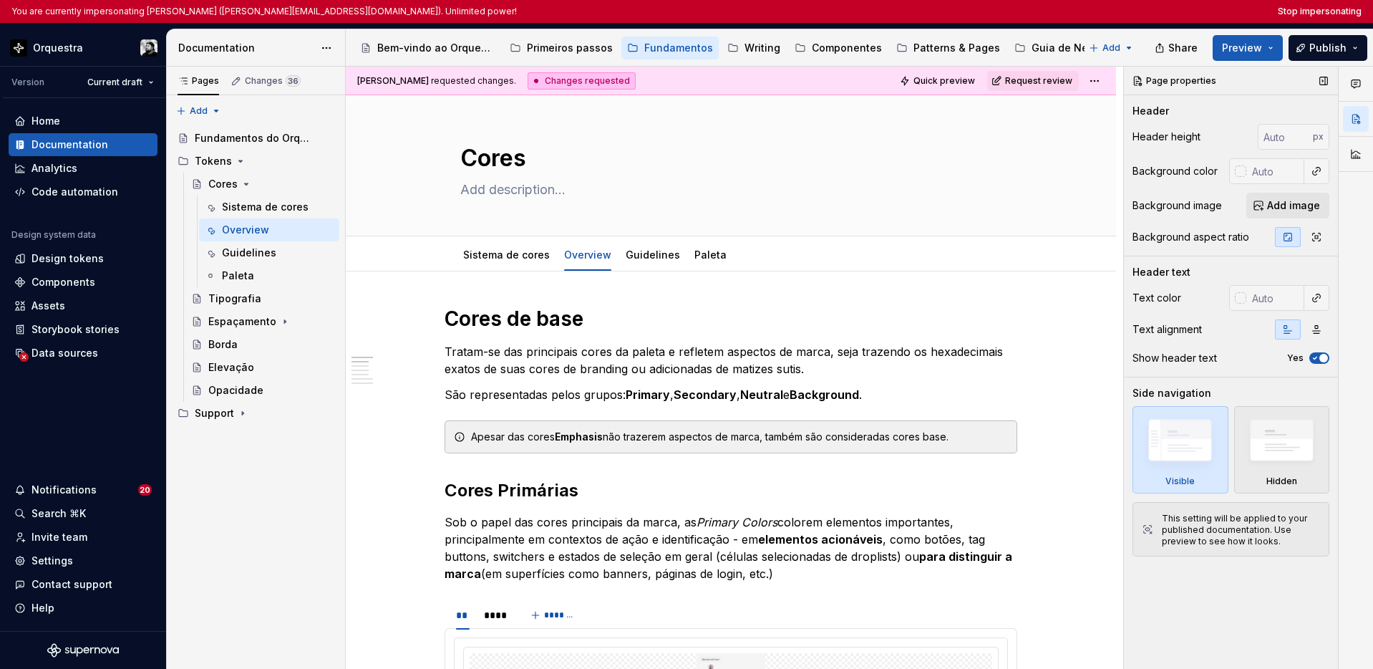
type textarea "*"
click at [1061, 9] on button "Stop impersonating" at bounding box center [1320, 11] width 84 height 11
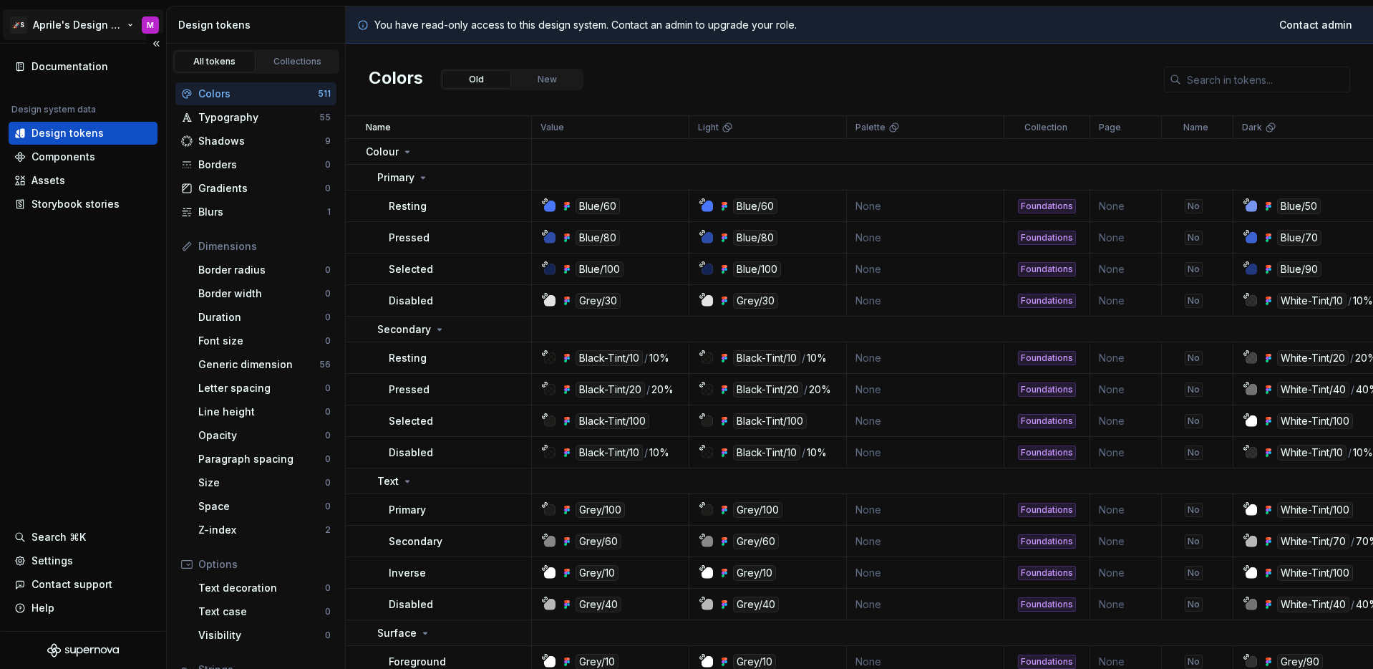
click at [86, 29] on html "🚀S Aprile's Design System M Documentation Design system data Design tokens Comp…" at bounding box center [686, 334] width 1373 height 669
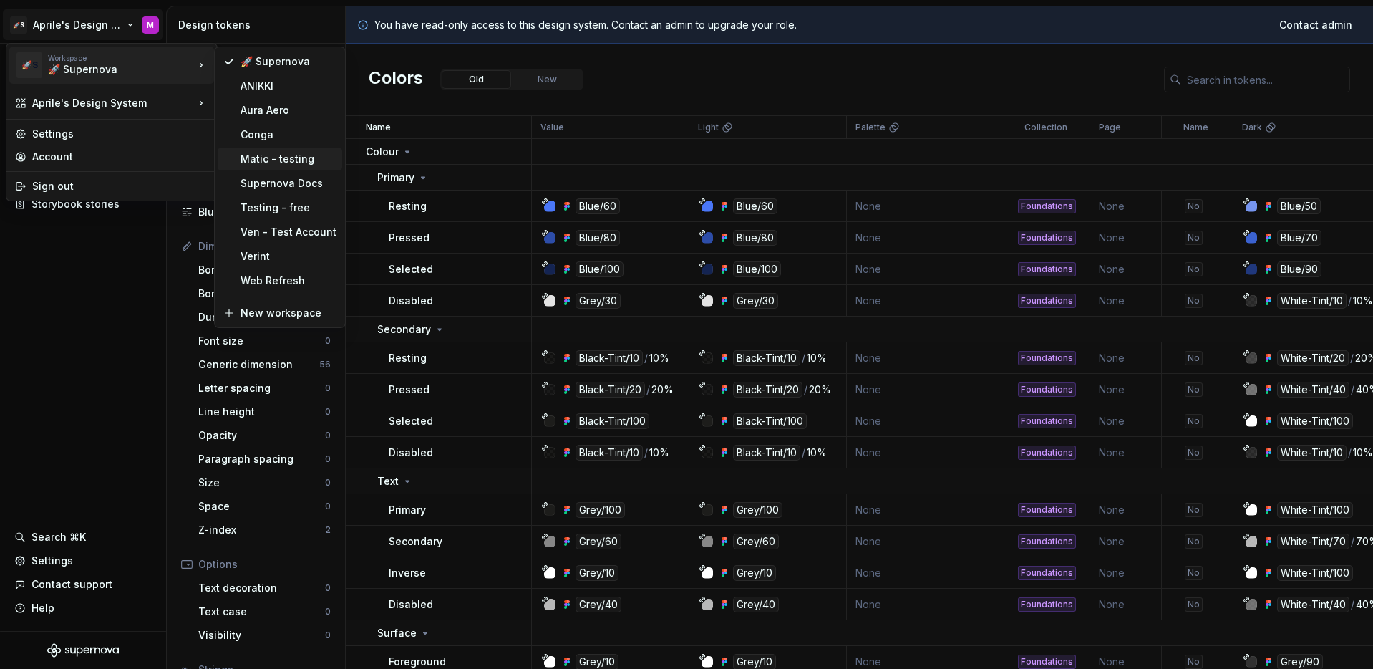
click at [269, 161] on div "Matic - testing" at bounding box center [289, 159] width 96 height 14
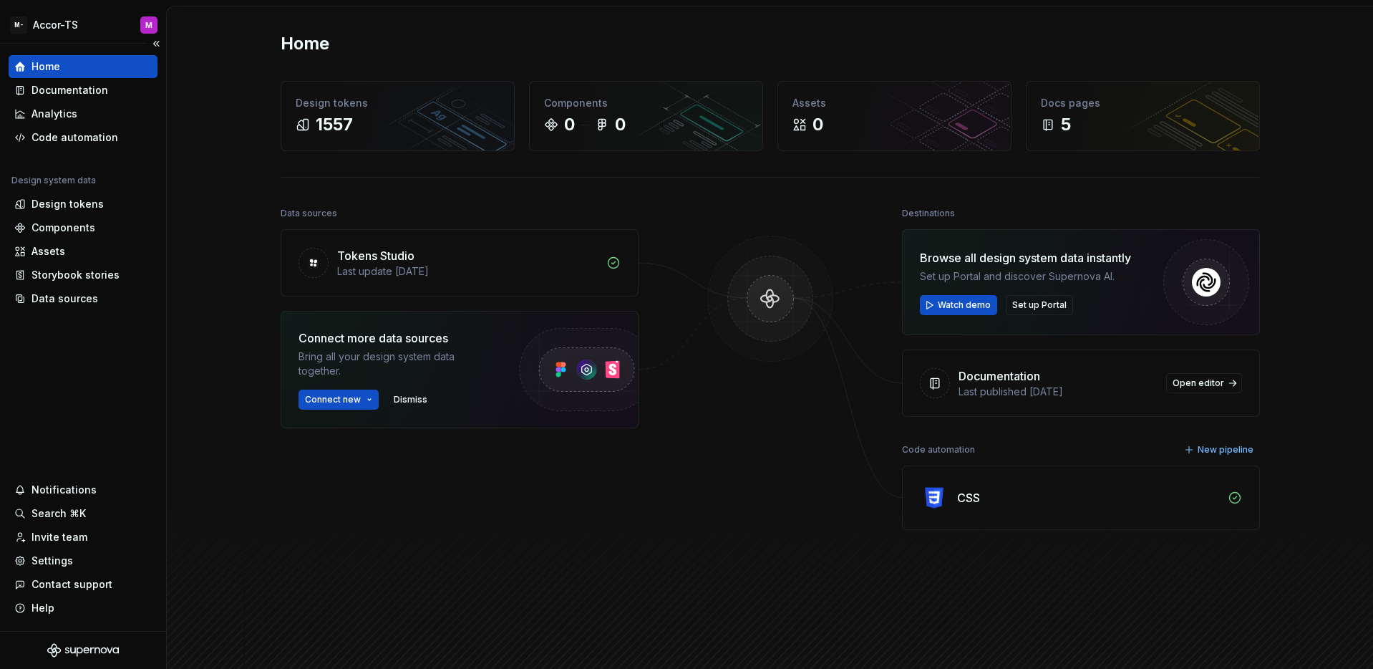
click at [135, 377] on div "Home Documentation Analytics Code automation Design system data Design tokens C…" at bounding box center [83, 337] width 166 height 587
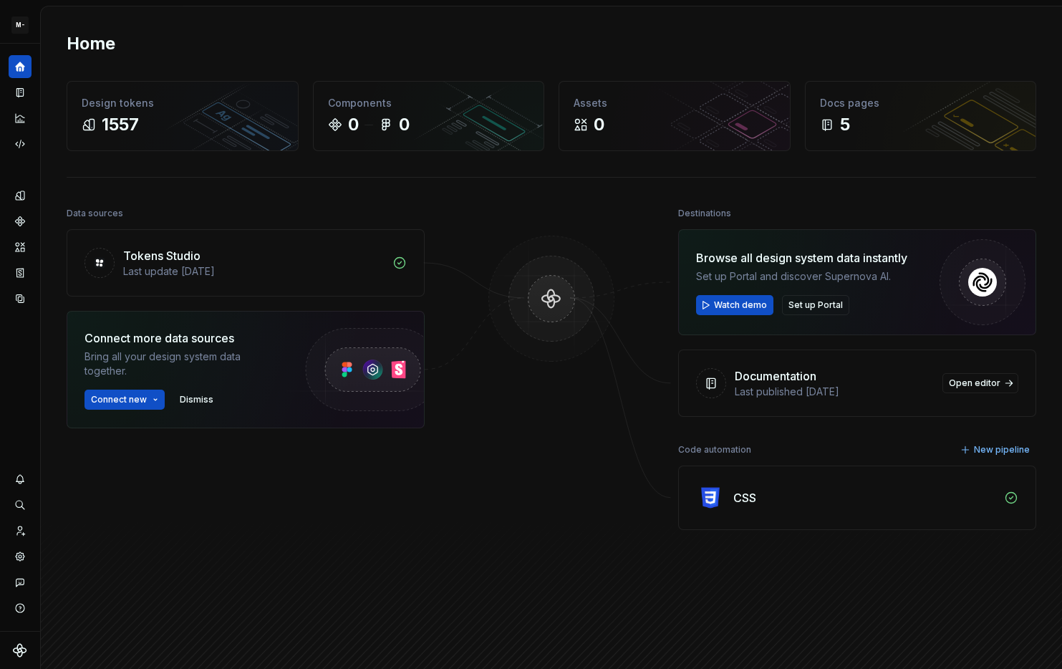
scroll to position [8, 0]
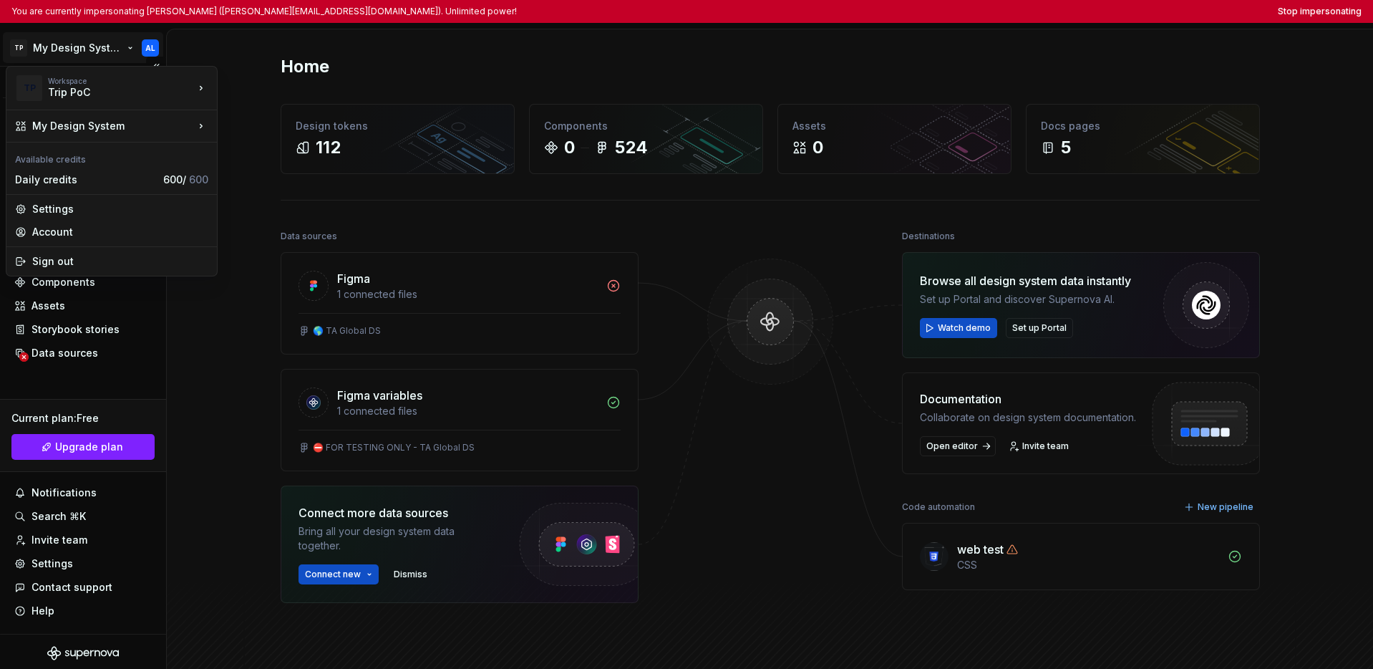
click at [70, 45] on html "You are currently impersonating [PERSON_NAME] ([PERSON_NAME][EMAIL_ADDRESS][DOM…" at bounding box center [686, 334] width 1373 height 669
click at [260, 105] on div "Tripadvisor" at bounding box center [287, 109] width 93 height 14
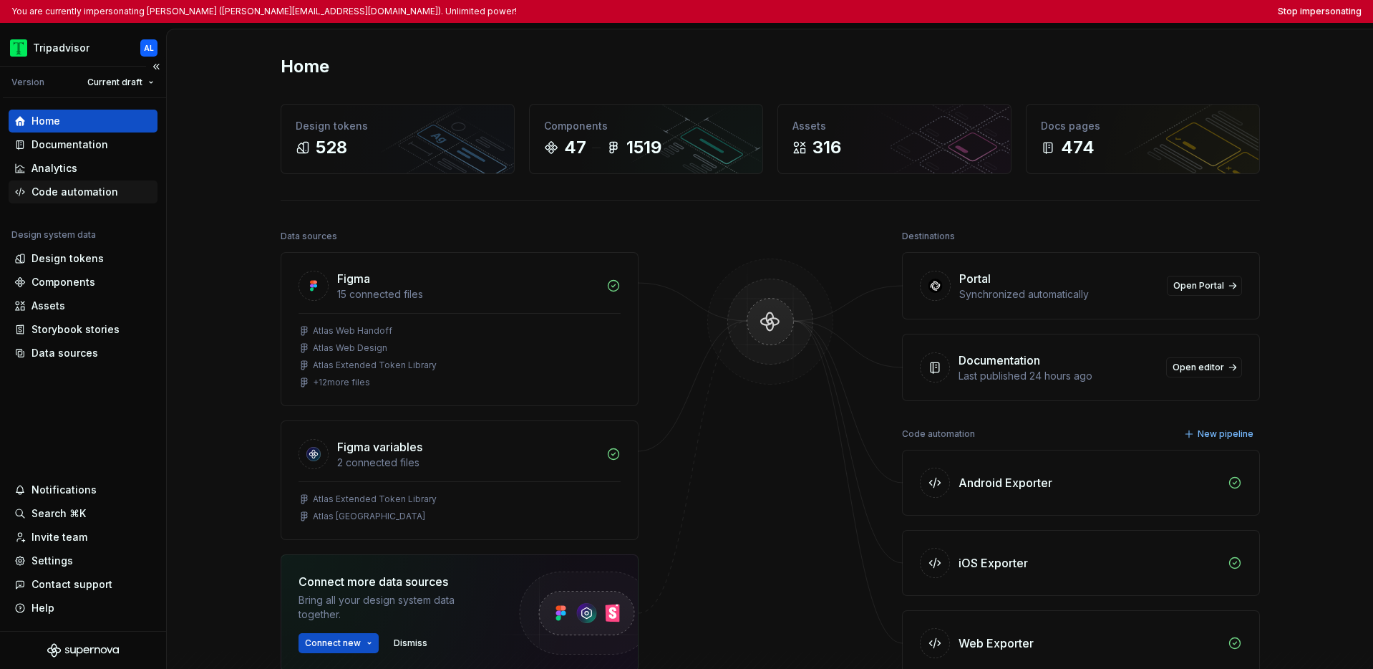
click at [87, 198] on div "Code automation" at bounding box center [75, 192] width 87 height 14
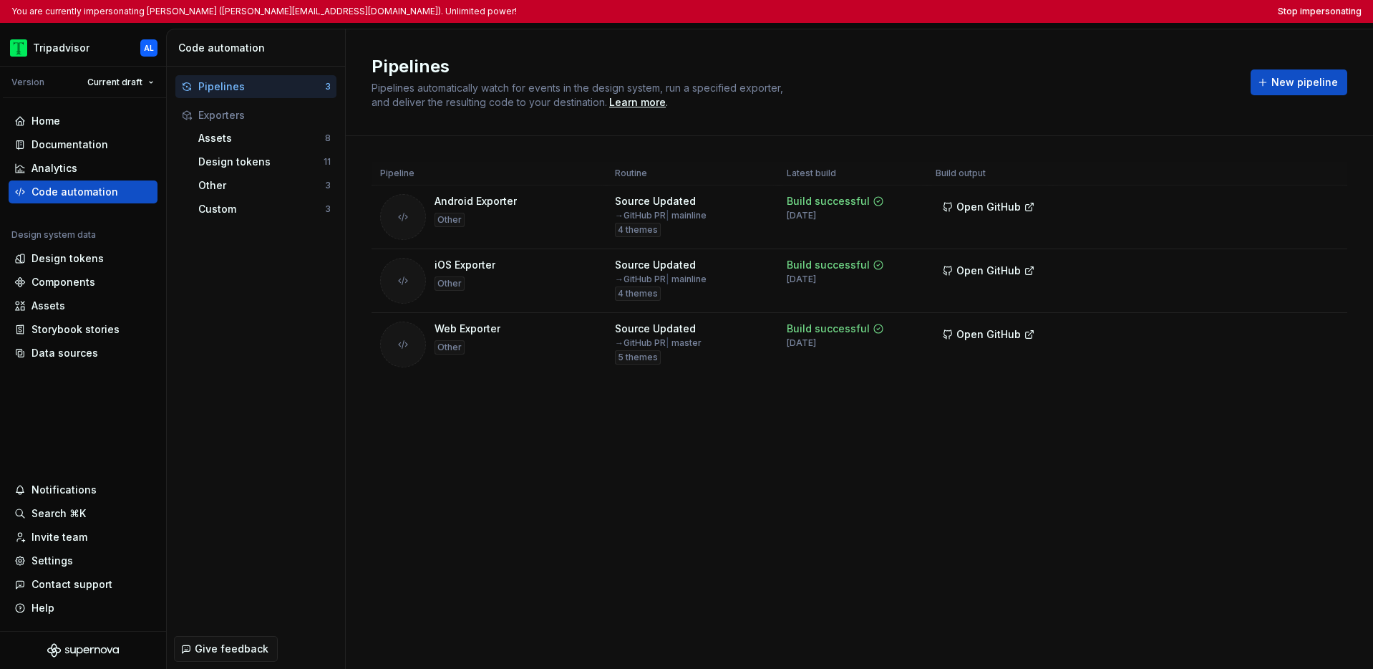
click at [1061, 4] on div "You are currently impersonating Ante Lukic (alukic@tripadvisor.com). Unlimited …" at bounding box center [686, 11] width 1373 height 23
click at [1061, 6] on button "Stop impersonating" at bounding box center [1320, 11] width 84 height 11
